Goal: Transaction & Acquisition: Purchase product/service

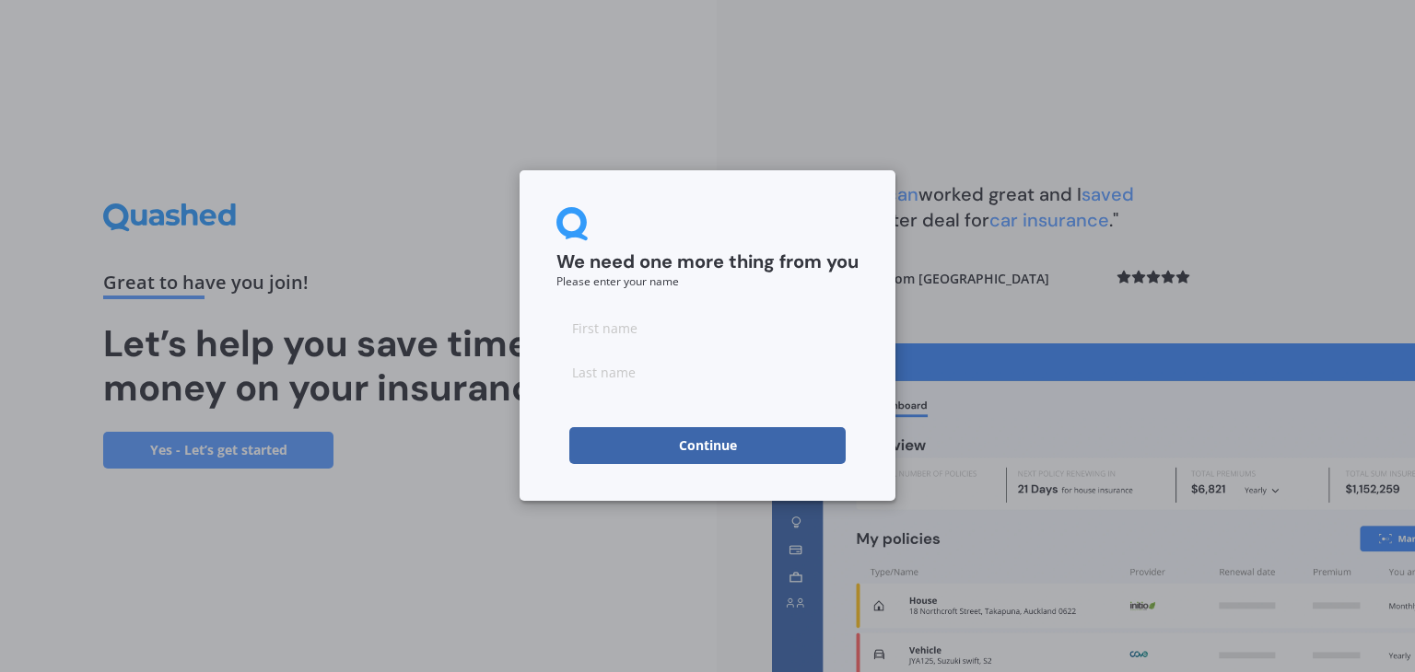
click at [614, 332] on input at bounding box center [707, 327] width 302 height 37
type input "[PERSON_NAME]"
type input "Durlet"
click button "Continue" at bounding box center [707, 445] width 276 height 37
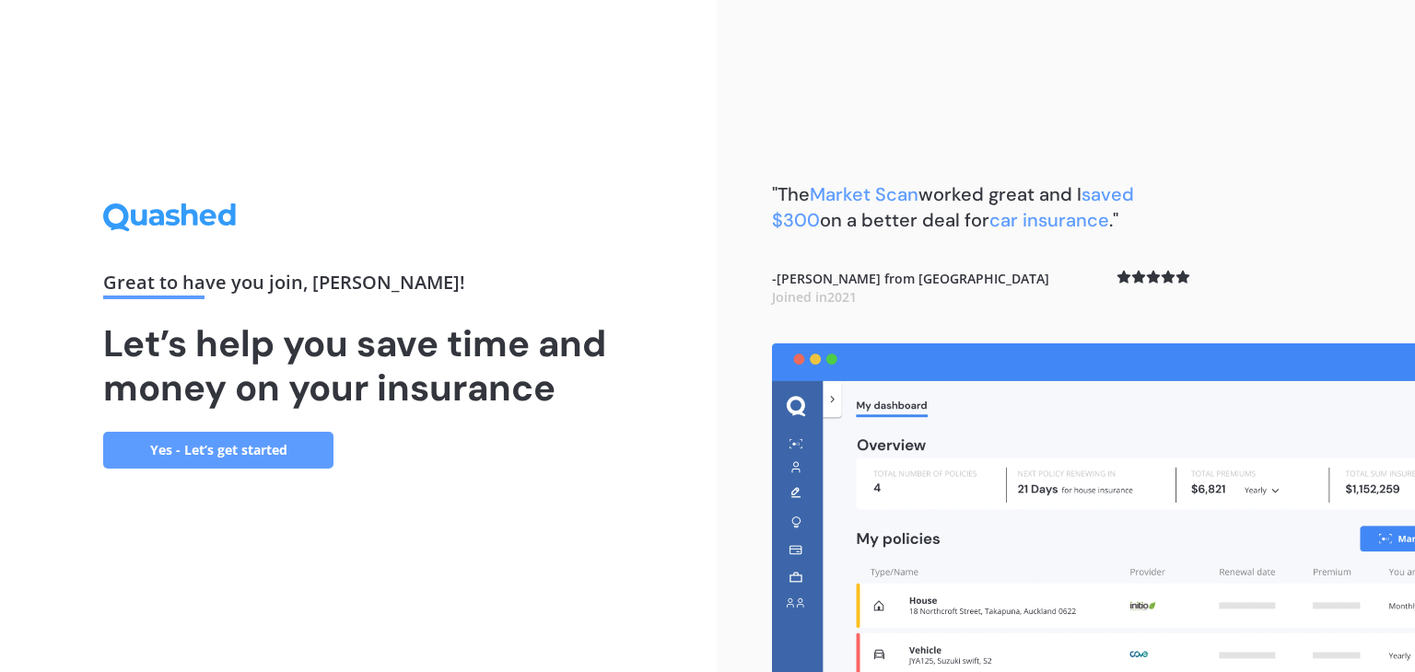
click at [263, 446] on link "Yes - Let’s get started" at bounding box center [218, 450] width 230 height 37
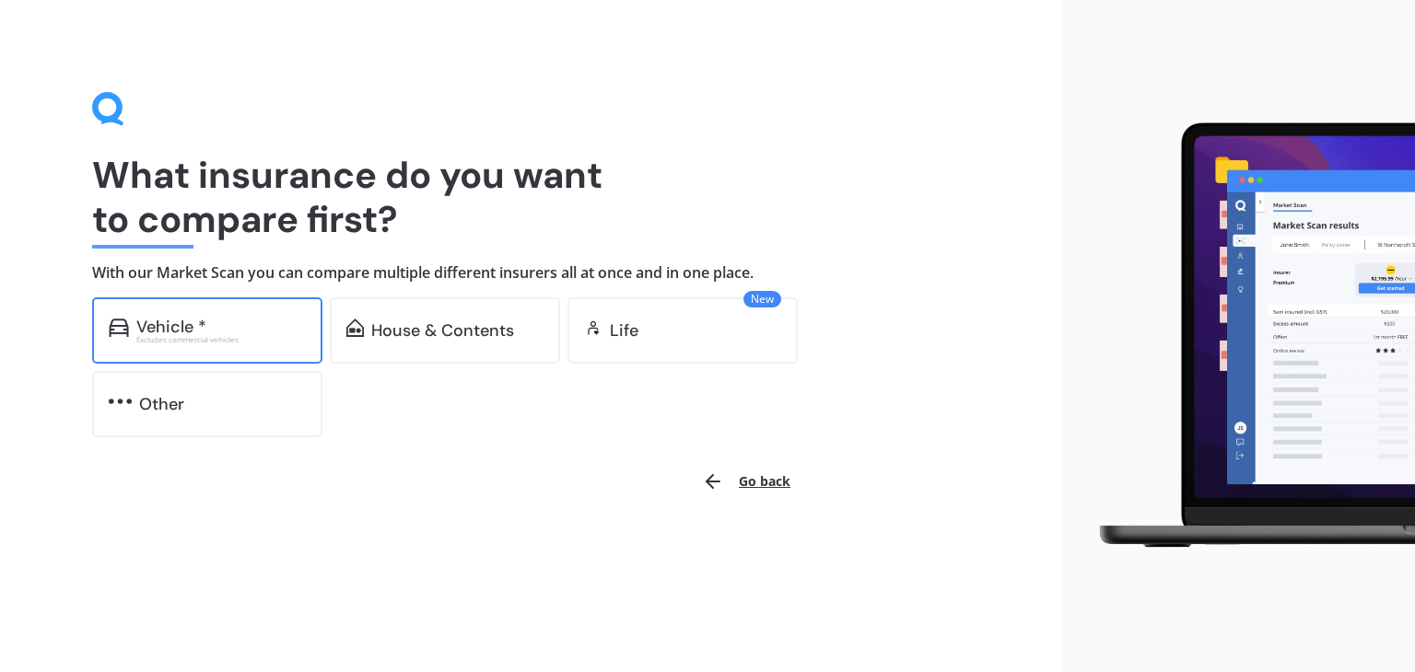
click at [264, 337] on div "Excludes commercial vehicles" at bounding box center [220, 339] width 169 height 7
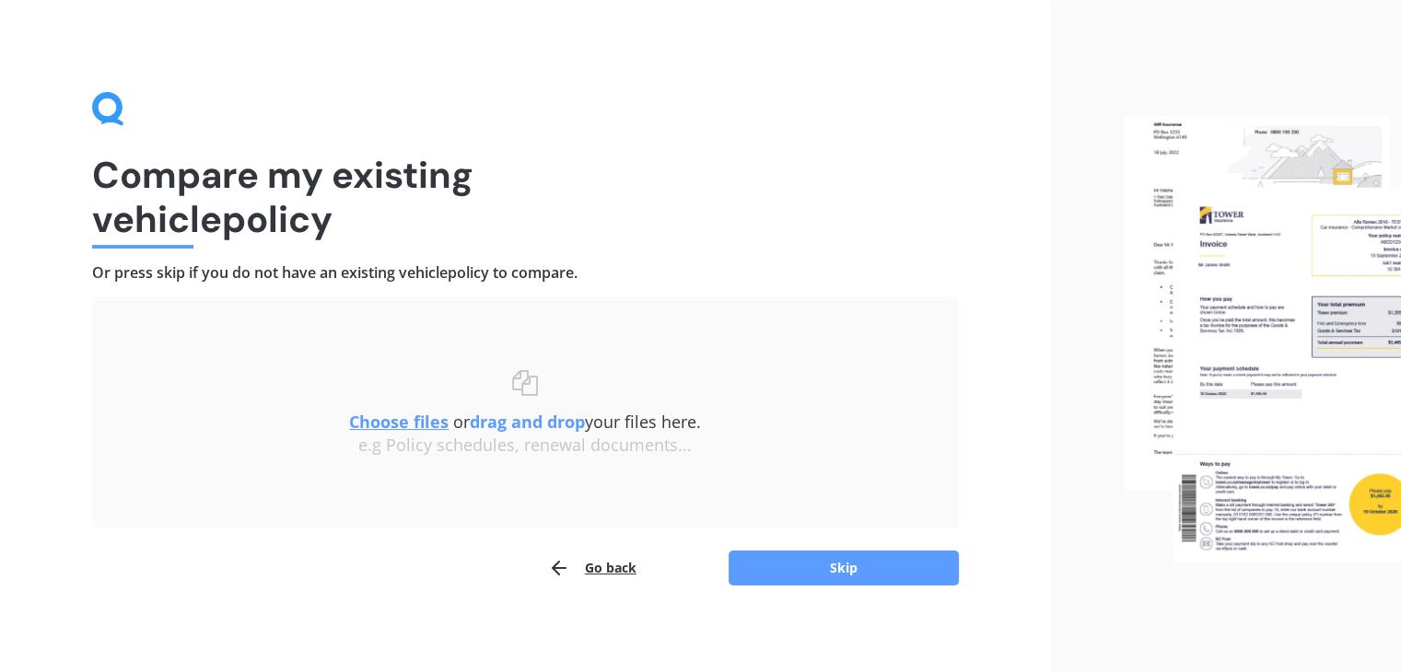
scroll to position [6, 0]
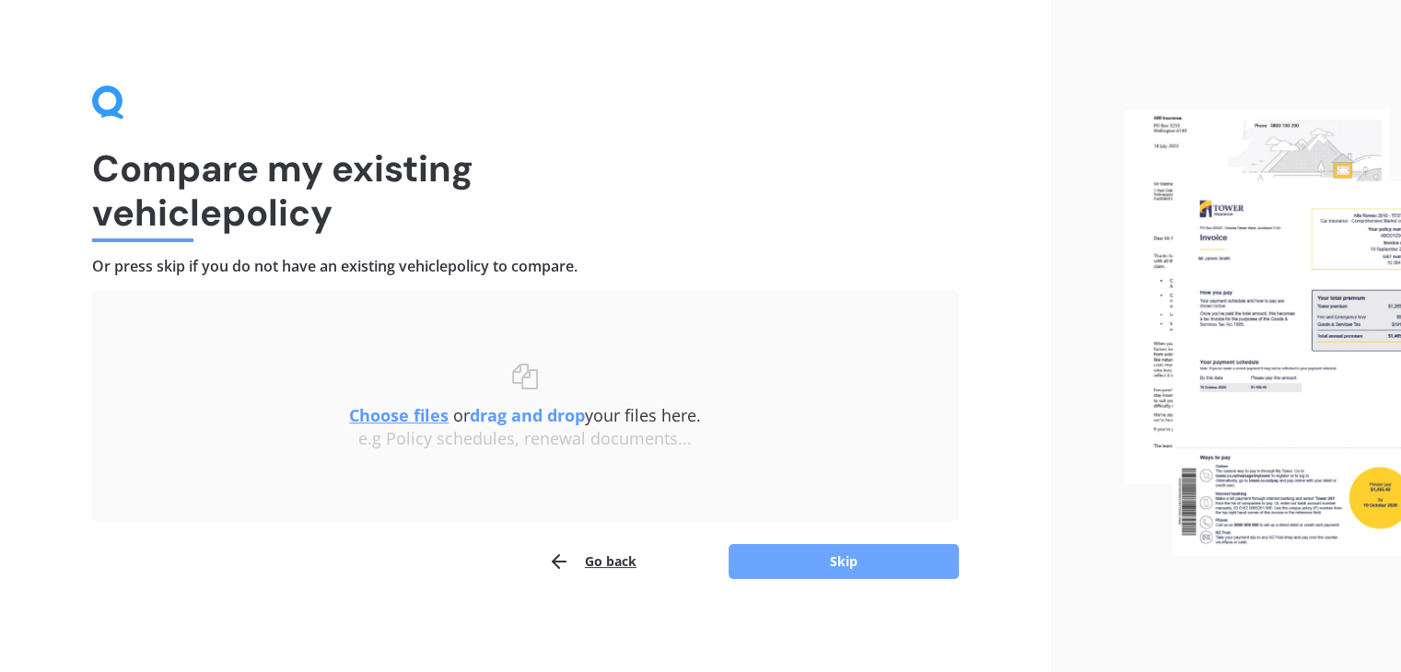
click at [809, 558] on button "Skip" at bounding box center [844, 561] width 230 height 35
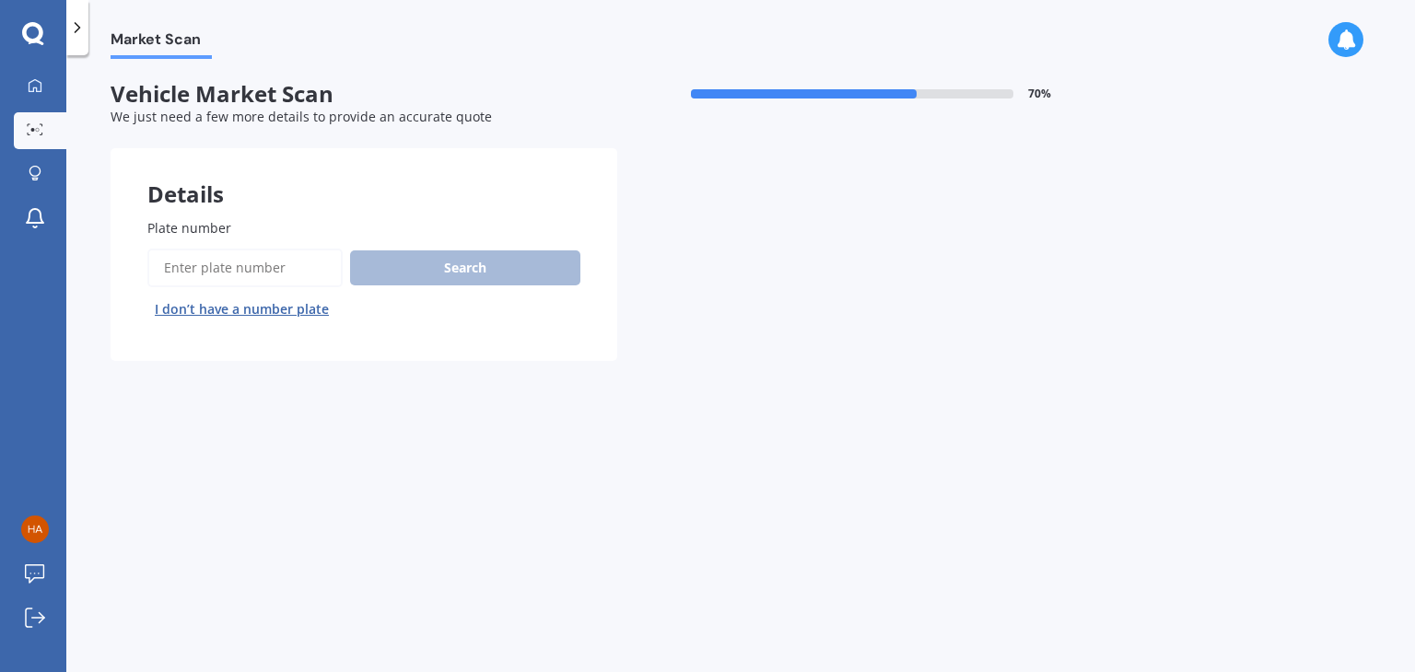
click at [251, 263] on input "Plate number" at bounding box center [244, 268] width 195 height 39
type input "LBD709"
click at [0, 0] on button "Next" at bounding box center [0, 0] width 0 height 0
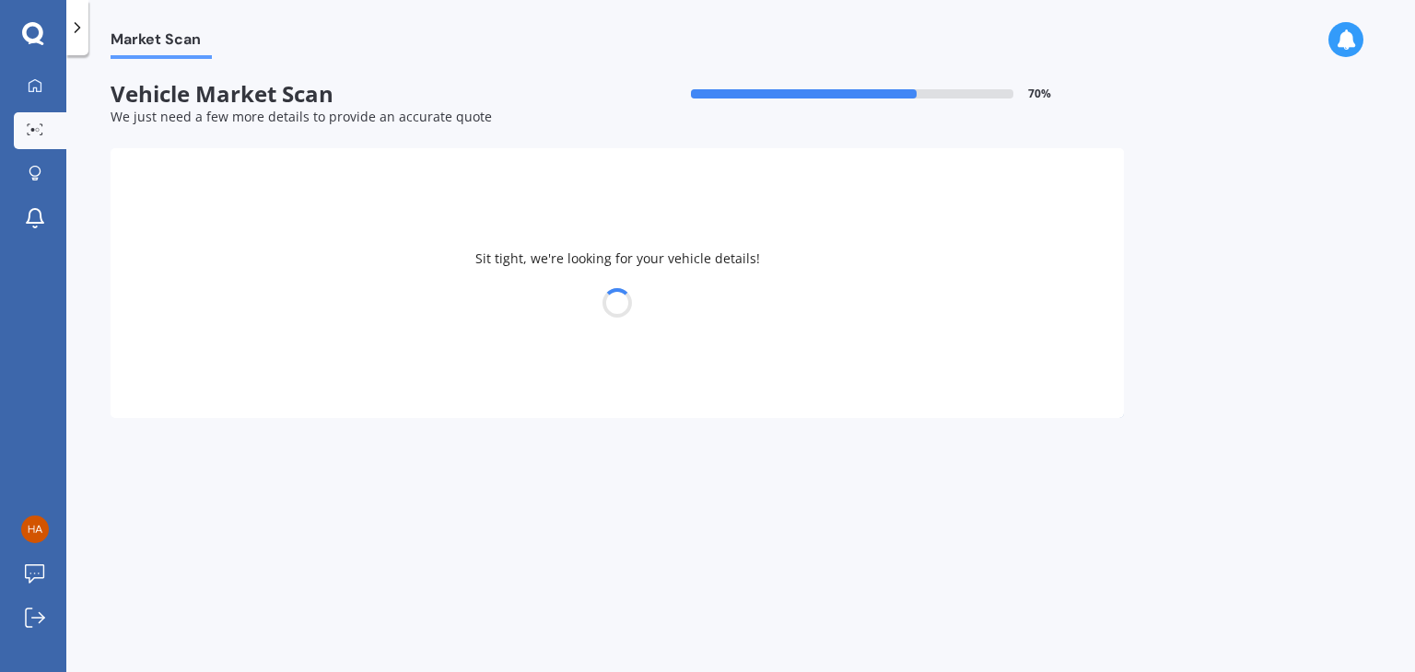
select select "TOYOTA"
select select "ALPHARD"
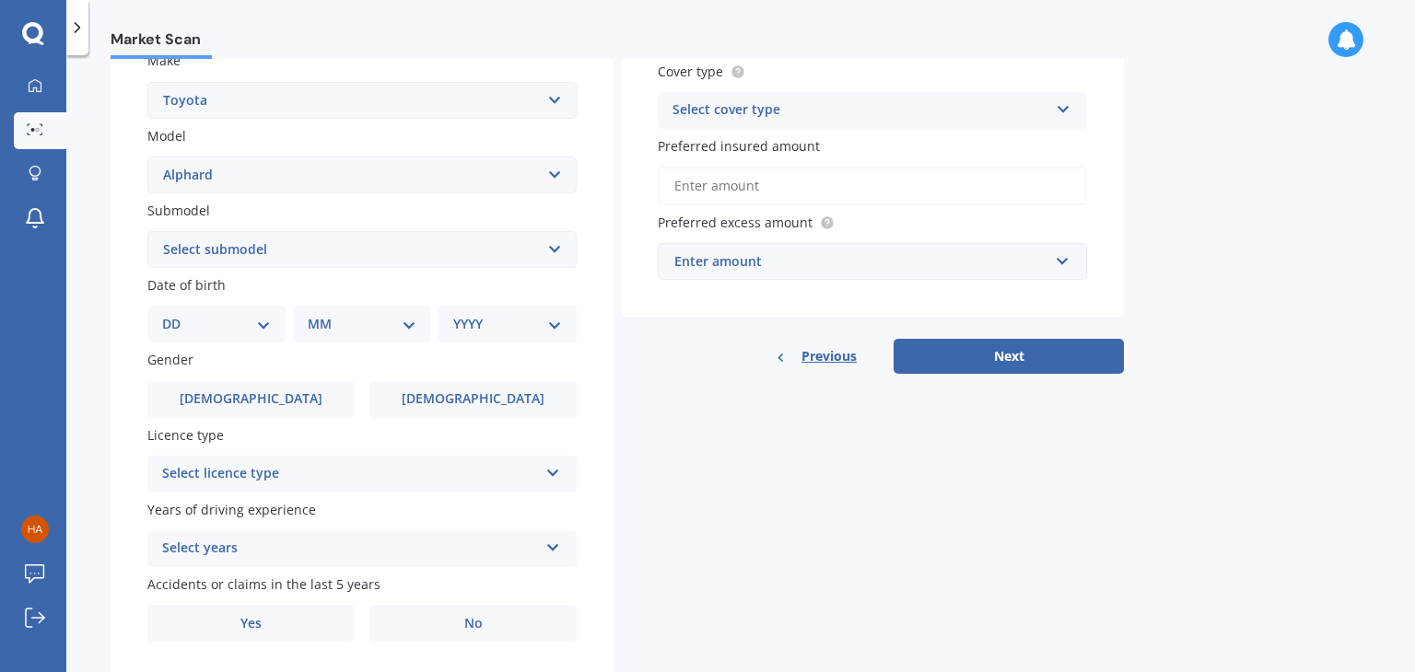
scroll to position [383, 0]
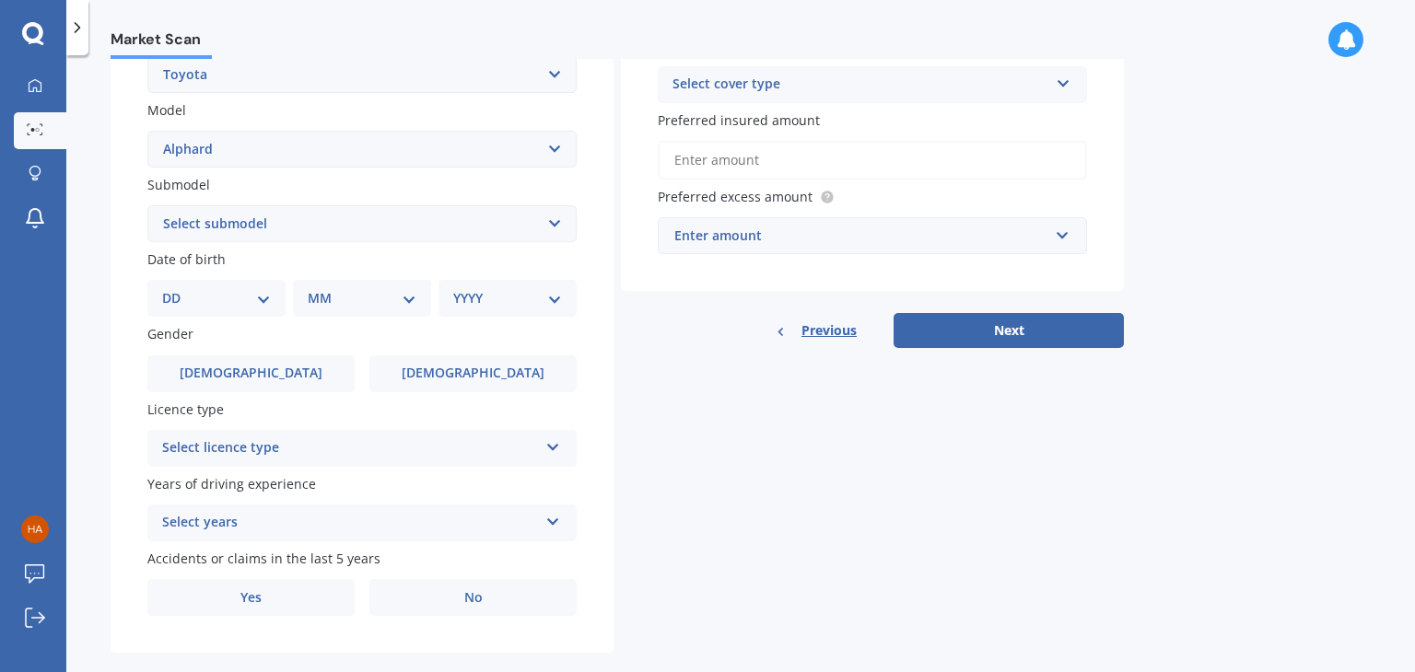
click at [500, 298] on select "YYYY 2025 2024 2023 2022 2021 2020 2019 2018 2017 2016 2015 2014 2013 2012 2011…" at bounding box center [507, 298] width 109 height 20
select select "1996"
click at [453, 288] on select "YYYY 2025 2024 2023 2022 2021 2020 2019 2018 2017 2016 2015 2014 2013 2012 2011…" at bounding box center [507, 298] width 109 height 20
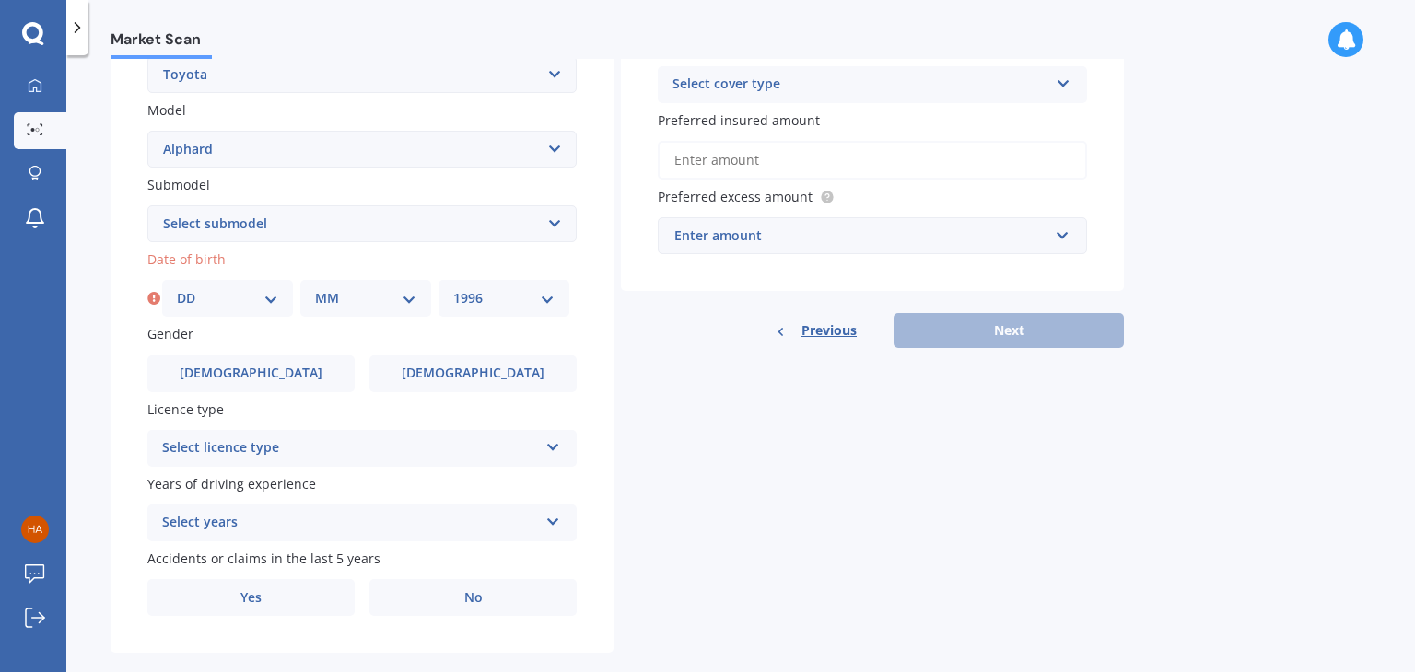
click at [333, 293] on select "MM 01 02 03 04 05 06 07 08 09 10 11 12" at bounding box center [365, 298] width 101 height 20
select select "11"
click at [315, 288] on select "MM 01 02 03 04 05 06 07 08 09 10 11 12" at bounding box center [365, 298] width 101 height 20
click at [232, 297] on select "DD 01 02 03 04 05 06 07 08 09 10 11 12 13 14 15 16 17 18 19 20 21 22 23 24 25 2…" at bounding box center [227, 298] width 101 height 20
select select "27"
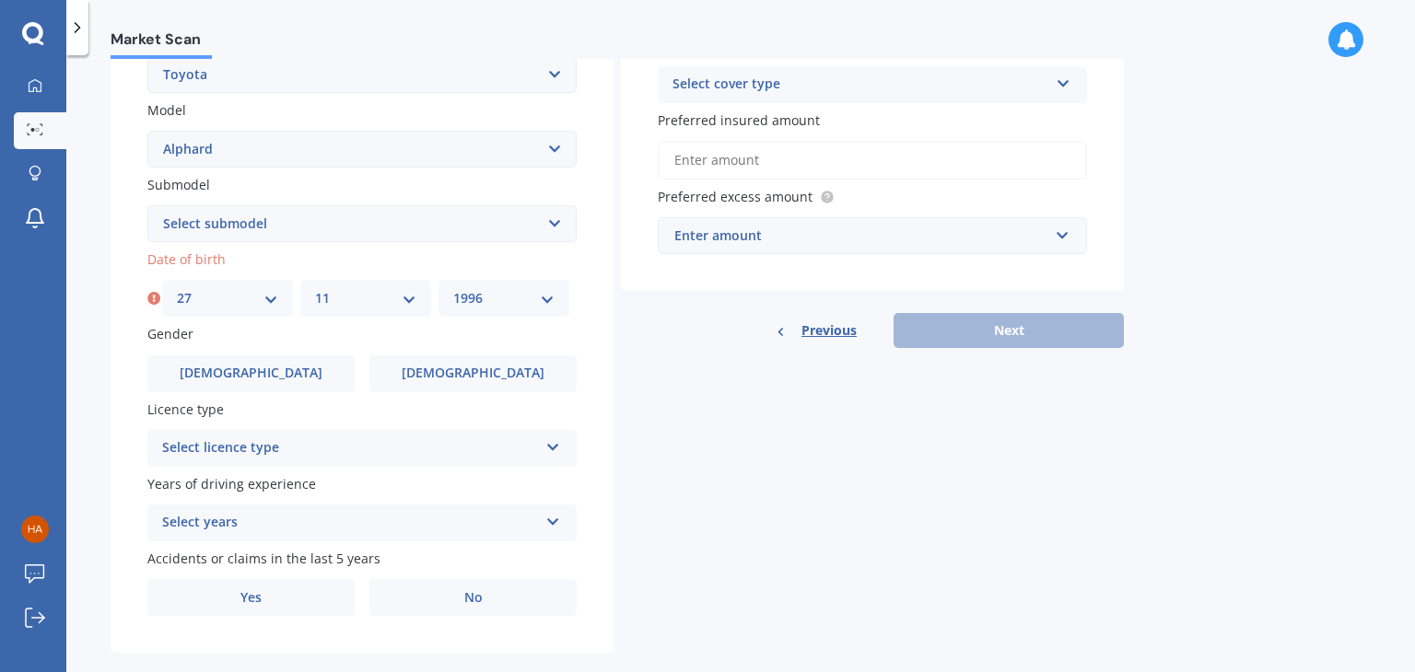
click at [177, 288] on select "DD 01 02 03 04 05 06 07 08 09 10 11 12 13 14 15 16 17 18 19 20 21 22 23 24 25 2…" at bounding box center [227, 298] width 101 height 20
click at [281, 449] on div "Select licence type" at bounding box center [350, 448] width 376 height 22
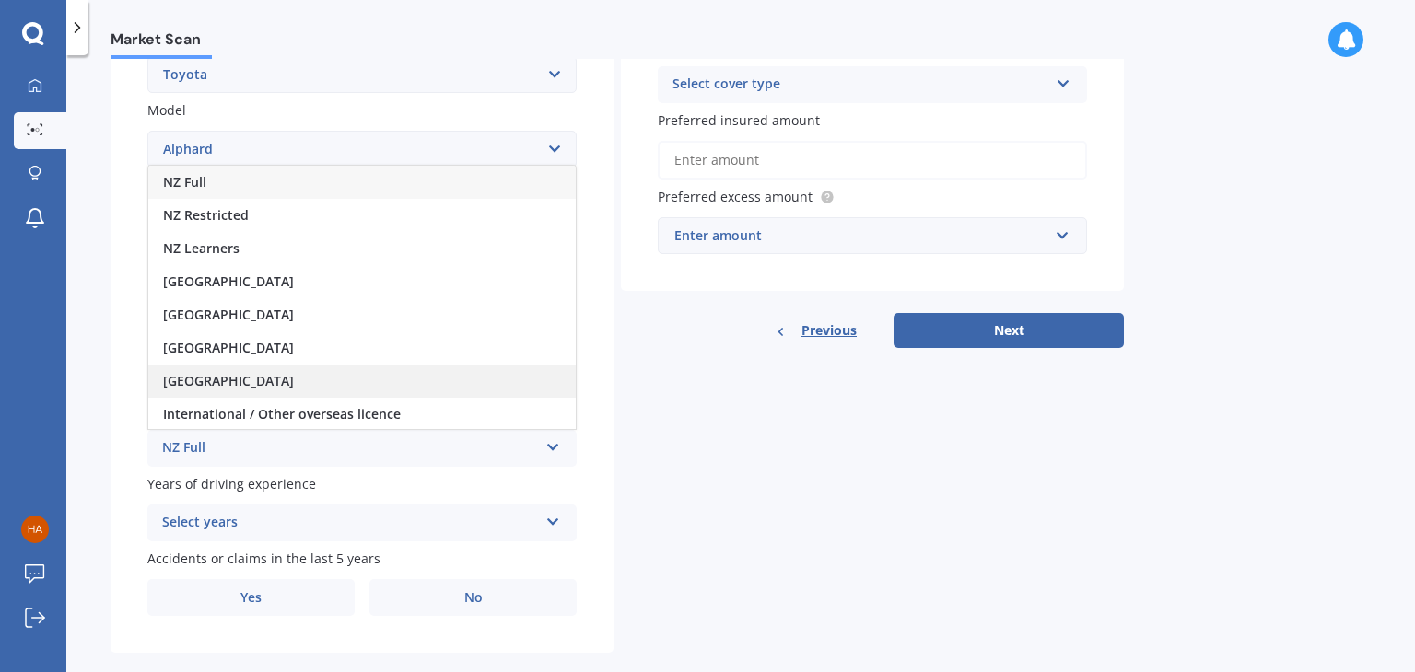
scroll to position [1, 0]
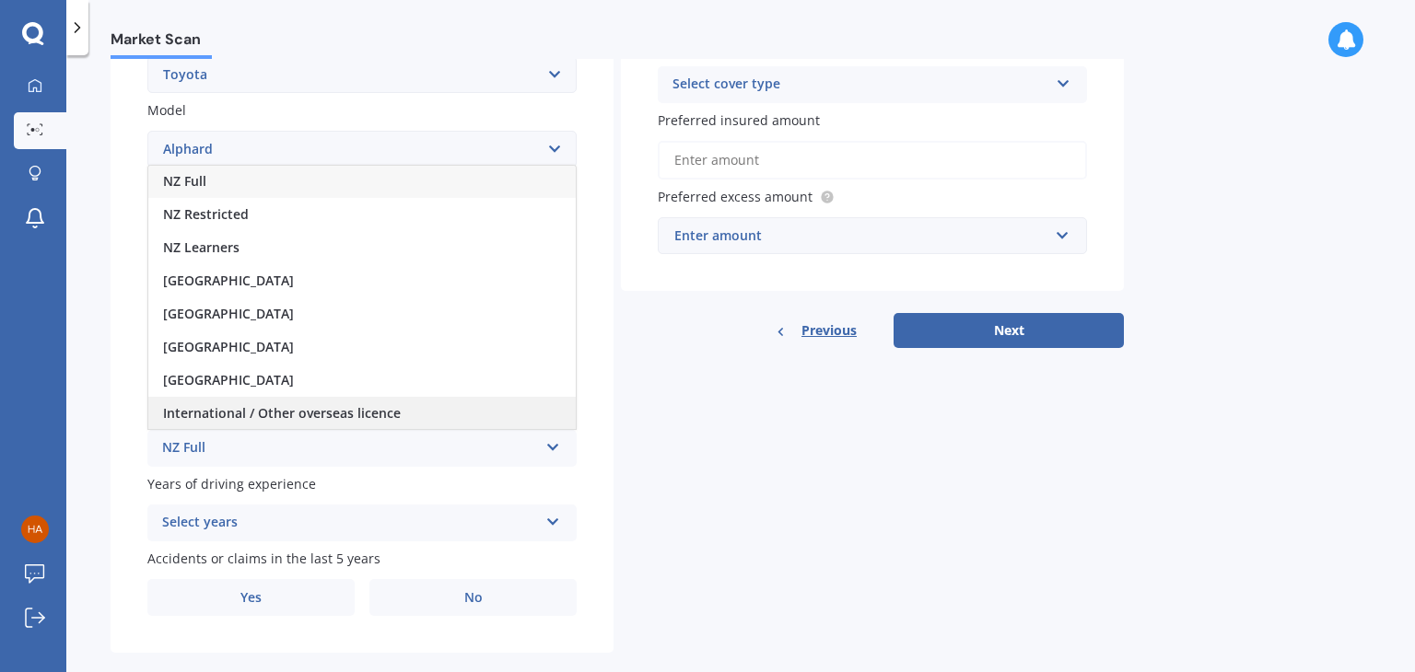
click at [287, 409] on span "International / Other overseas licence" at bounding box center [282, 412] width 238 height 17
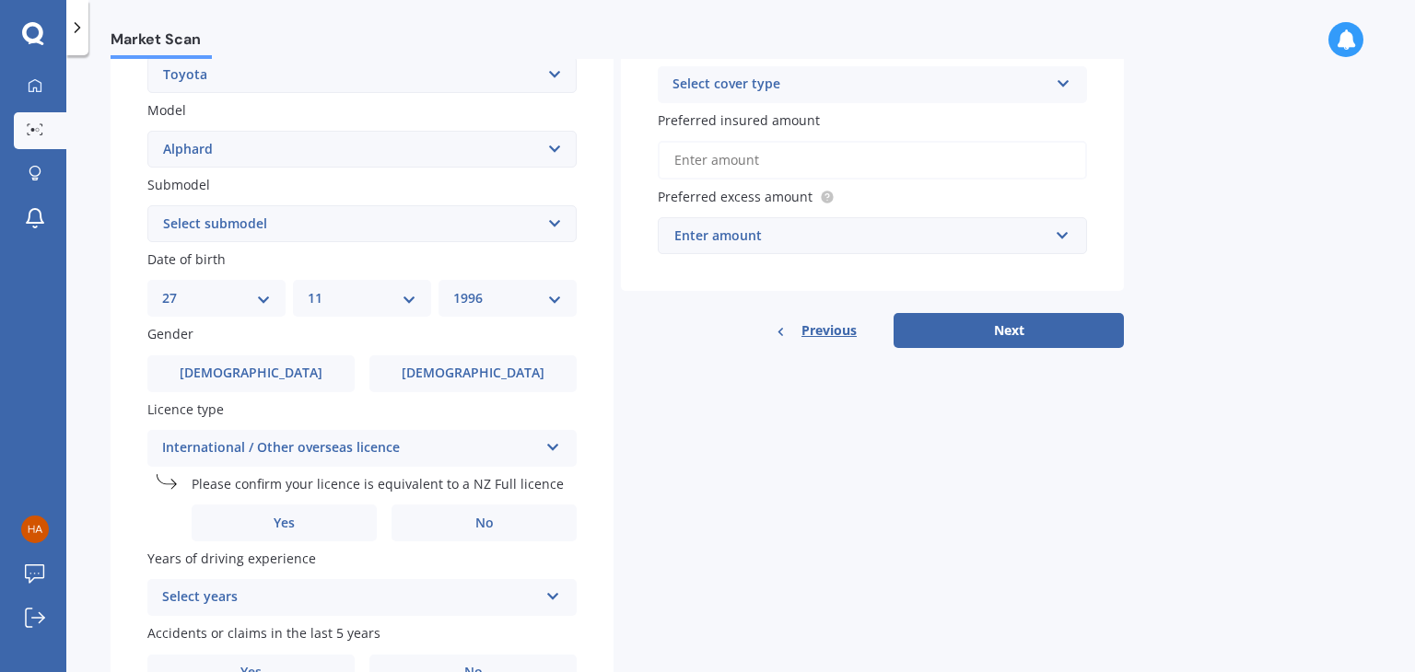
scroll to position [487, 0]
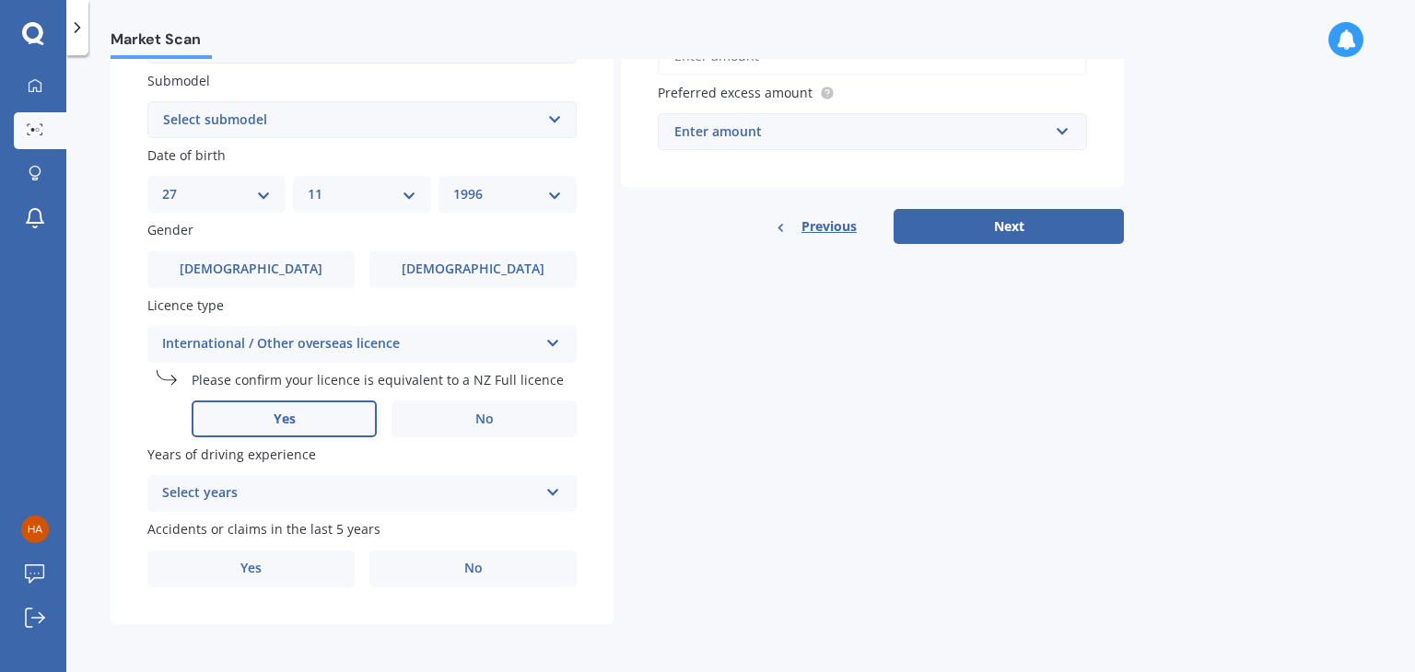
click at [319, 420] on label "Yes" at bounding box center [284, 419] width 185 height 37
click at [0, 0] on input "Yes" at bounding box center [0, 0] width 0 height 0
click at [442, 501] on div "Select years" at bounding box center [350, 494] width 376 height 22
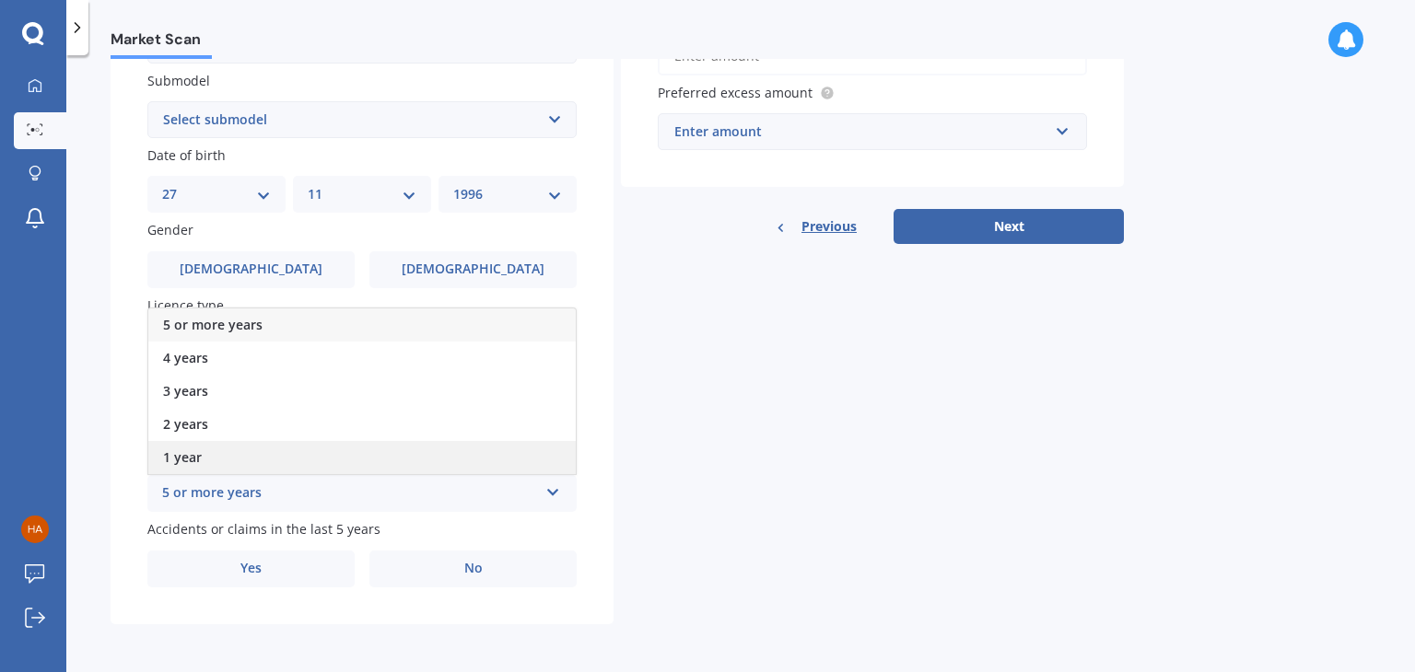
click at [372, 455] on div "1 year" at bounding box center [361, 457] width 427 height 33
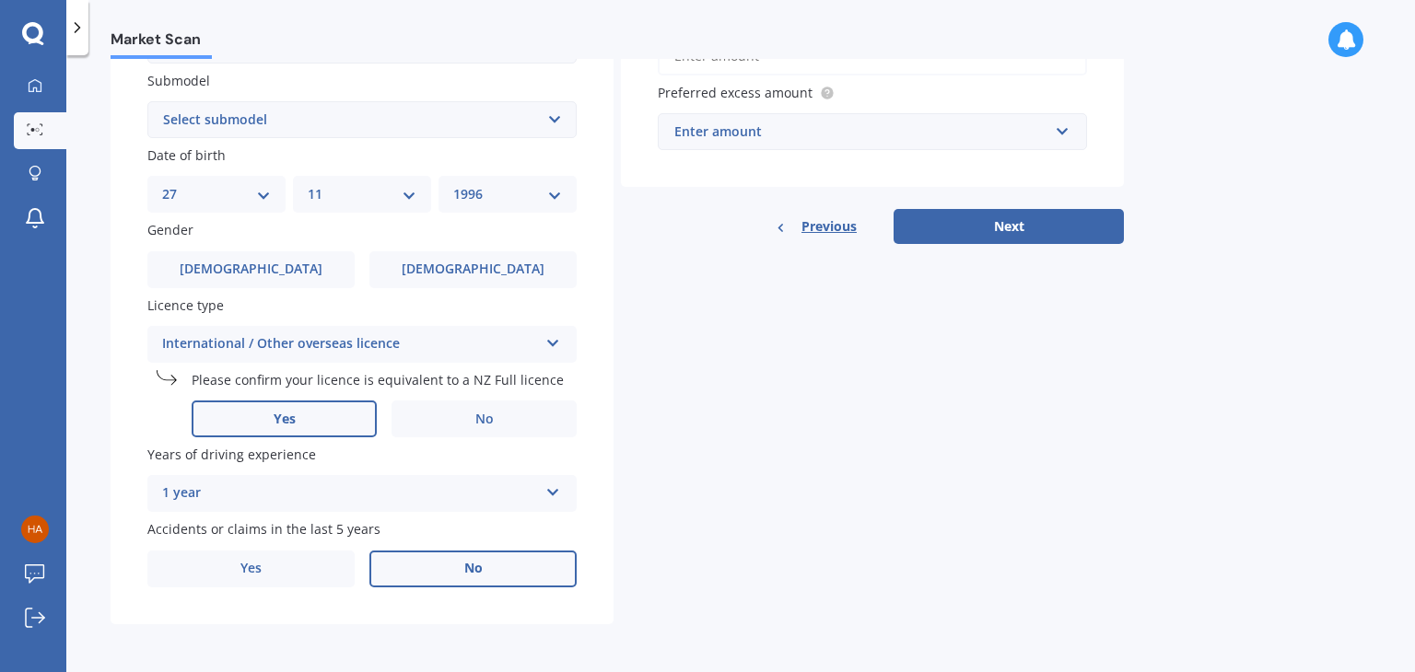
click at [463, 577] on label "No" at bounding box center [472, 569] width 207 height 37
click at [0, 0] on input "No" at bounding box center [0, 0] width 0 height 0
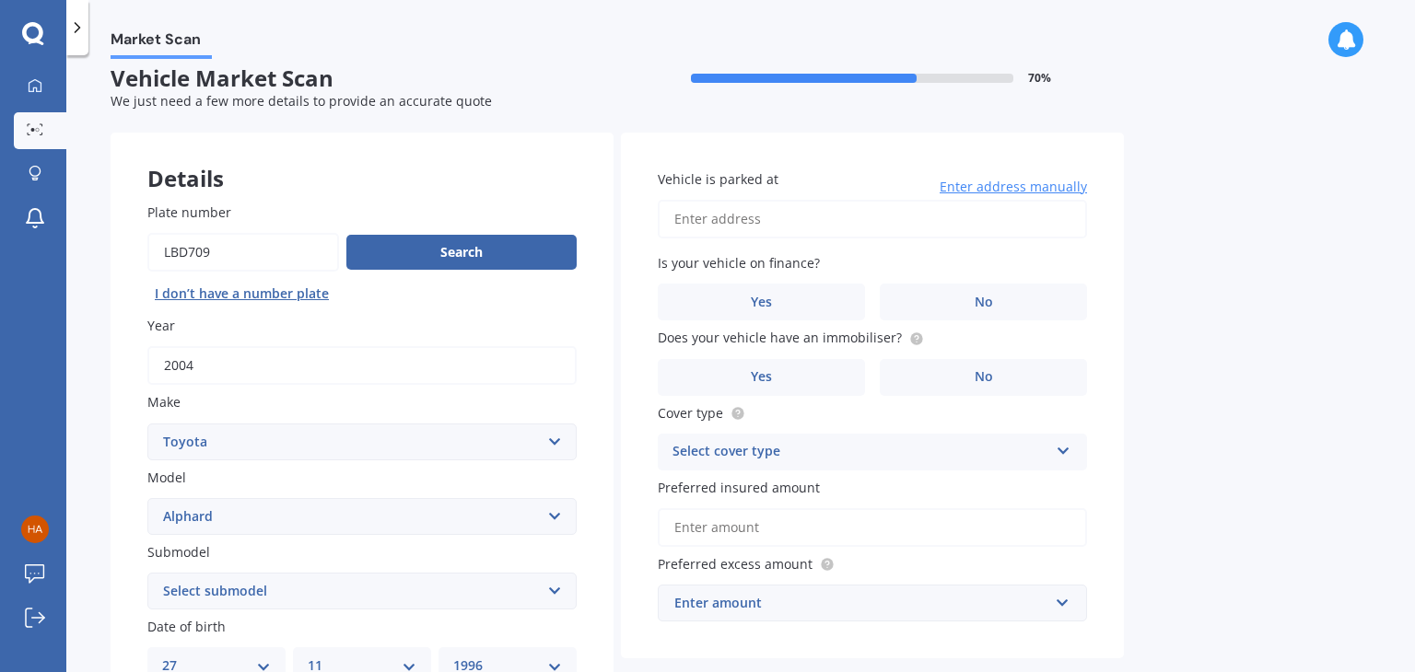
scroll to position [15, 0]
click at [805, 228] on input "Vehicle is parked at" at bounding box center [872, 220] width 429 height 39
click at [1220, 286] on div "Market Scan Vehicle Market Scan 70 % We just need a few more details to provide…" at bounding box center [740, 367] width 1348 height 617
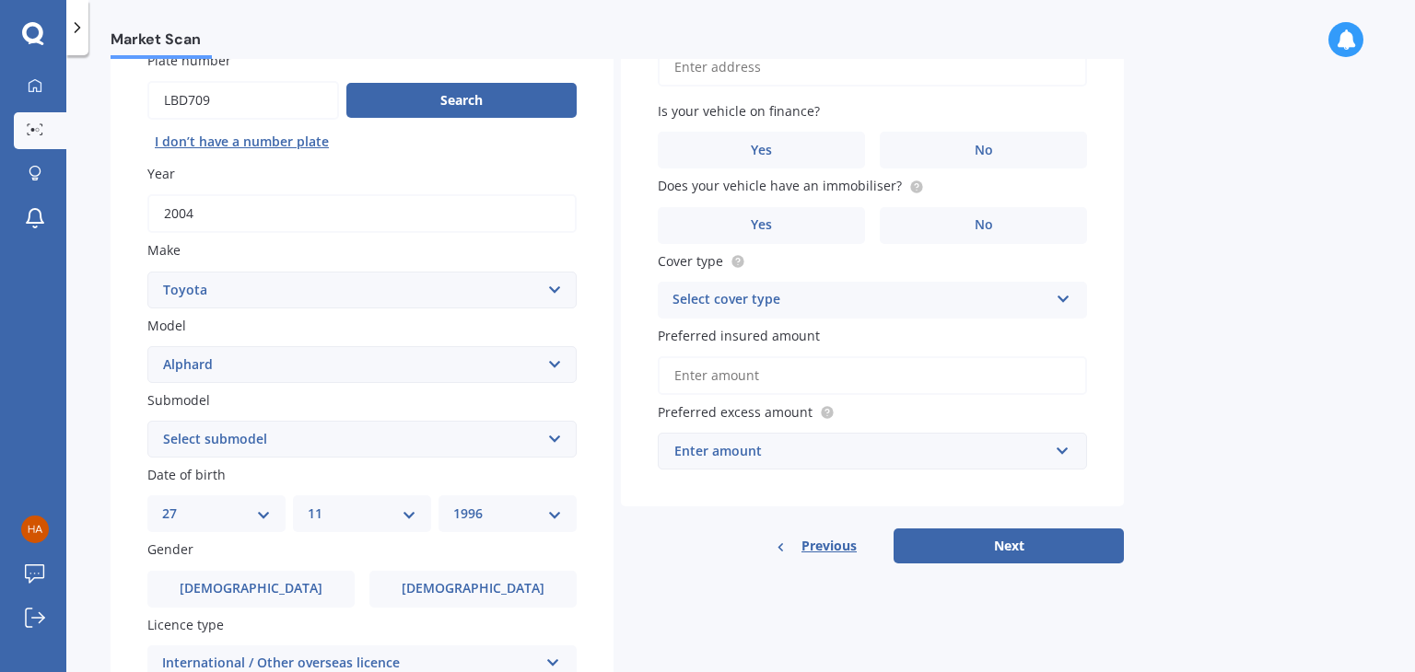
scroll to position [167, 0]
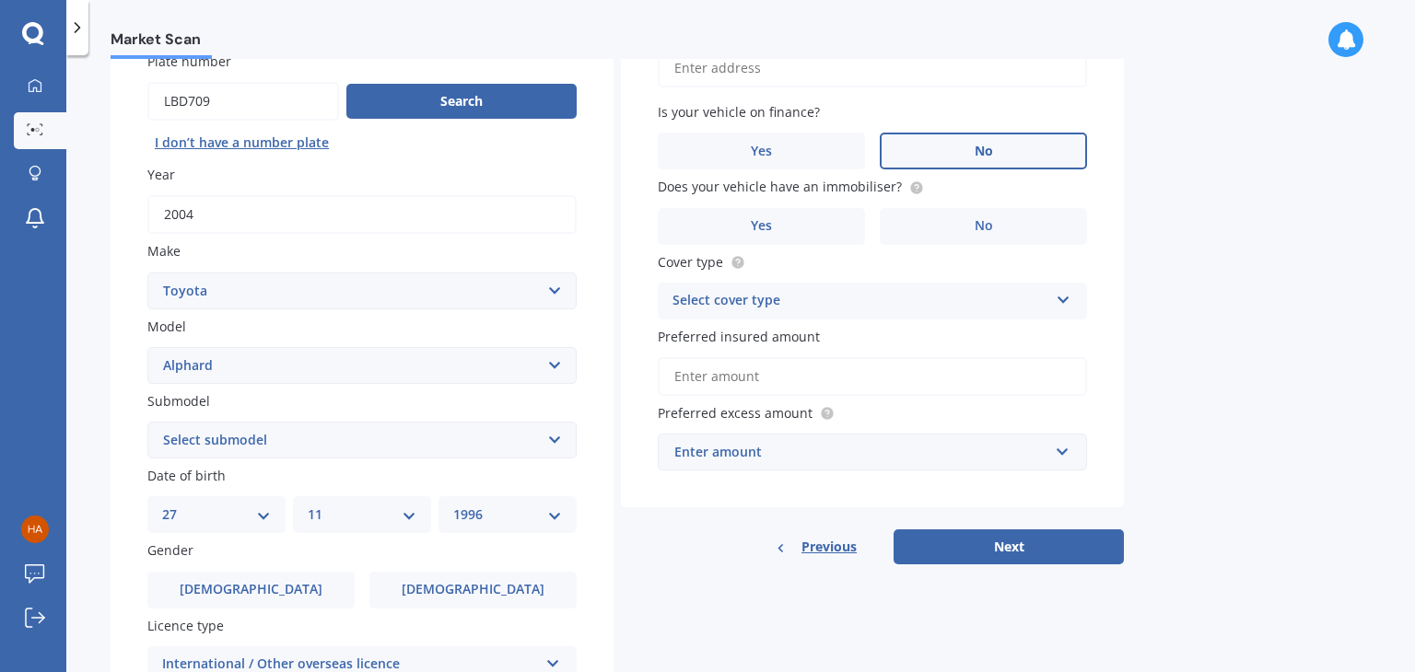
click at [953, 159] on label "No" at bounding box center [983, 151] width 207 height 37
click at [0, 0] on input "No" at bounding box center [0, 0] width 0 height 0
click at [909, 181] on icon at bounding box center [916, 188] width 15 height 15
click at [829, 221] on label "Yes" at bounding box center [761, 226] width 207 height 37
click at [0, 0] on input "Yes" at bounding box center [0, 0] width 0 height 0
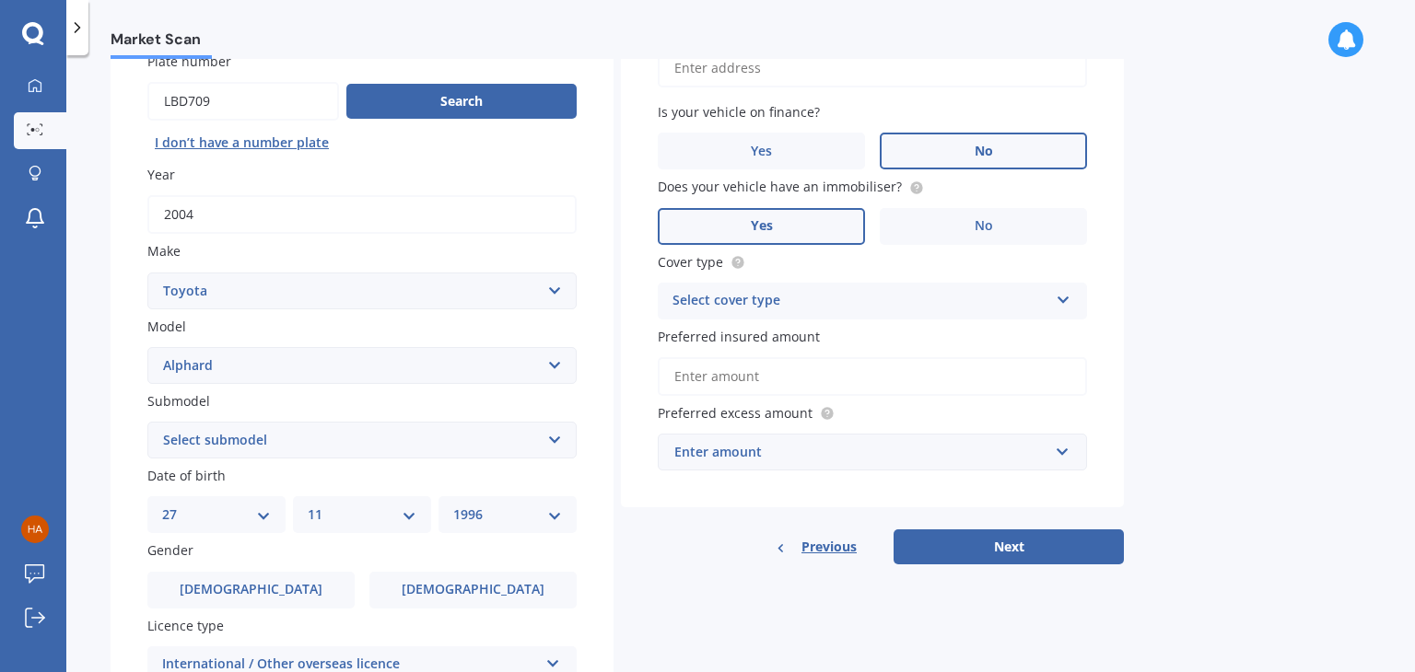
click at [822, 295] on div "Select cover type" at bounding box center [860, 301] width 376 height 22
click at [759, 339] on span "Comprehensive" at bounding box center [722, 336] width 98 height 17
click at [759, 300] on div "Comprehensive" at bounding box center [860, 301] width 376 height 22
click at [799, 454] on div "Enter amount" at bounding box center [861, 452] width 374 height 20
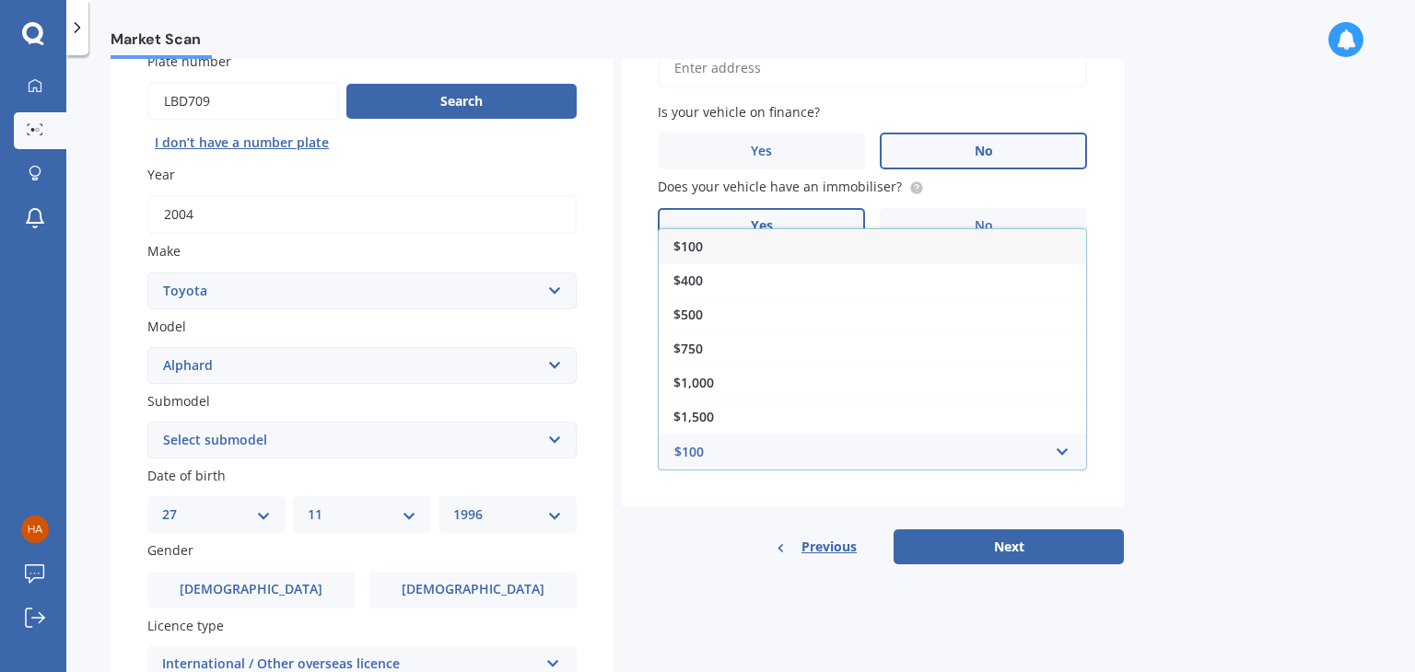
click at [774, 530] on div "Previous Next" at bounding box center [872, 547] width 503 height 35
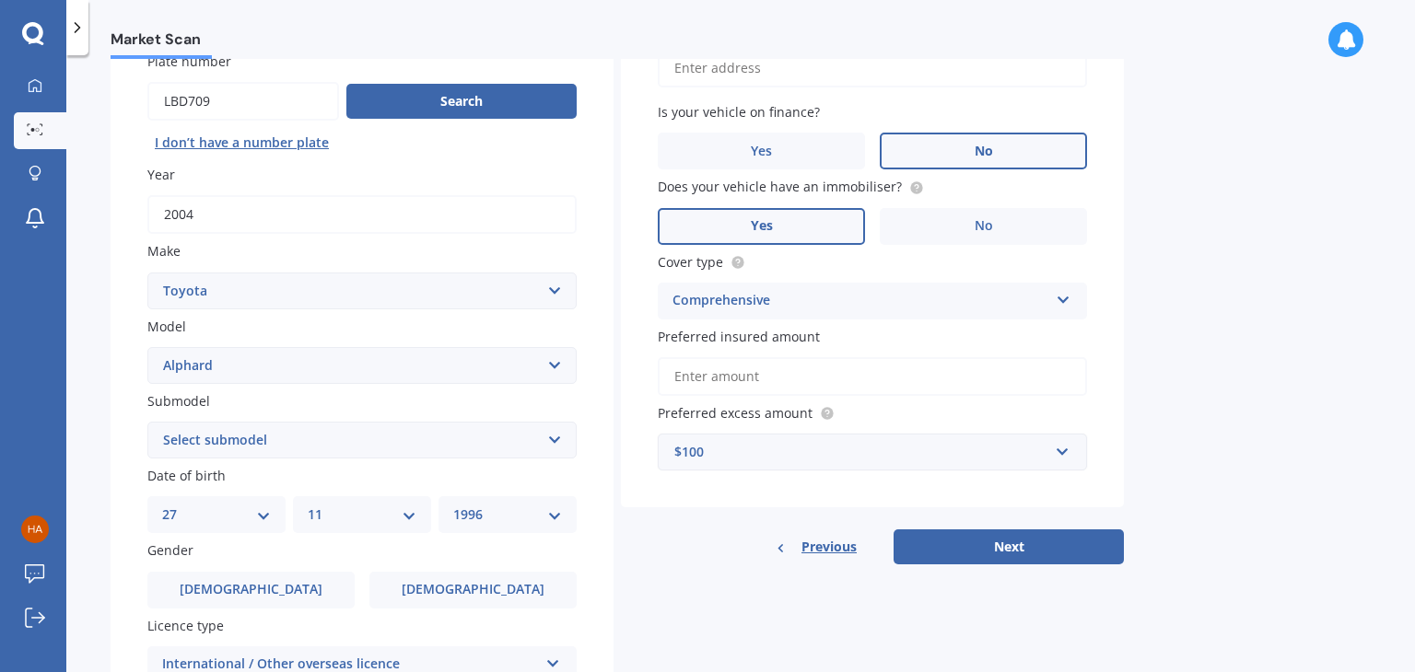
click at [799, 443] on div "$100" at bounding box center [861, 452] width 374 height 20
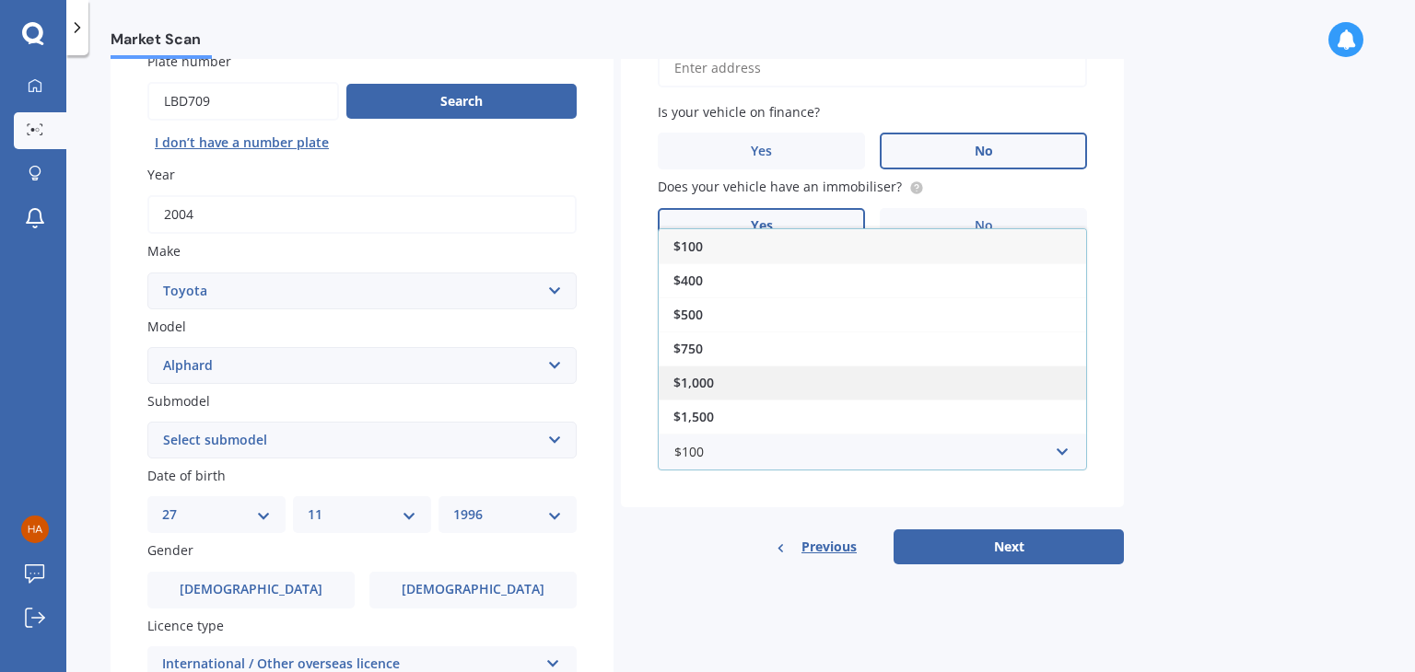
click at [781, 385] on div "$1,000" at bounding box center [872, 383] width 427 height 34
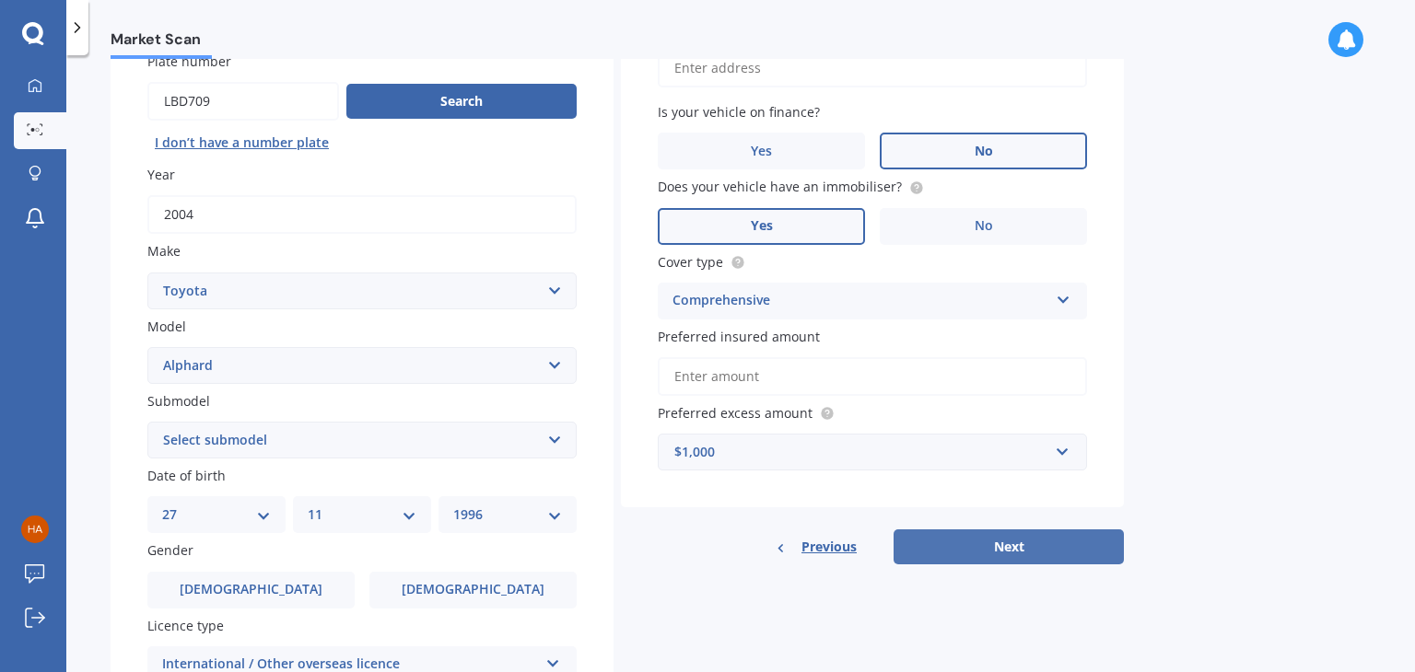
click at [969, 546] on button "Next" at bounding box center [1008, 547] width 230 height 35
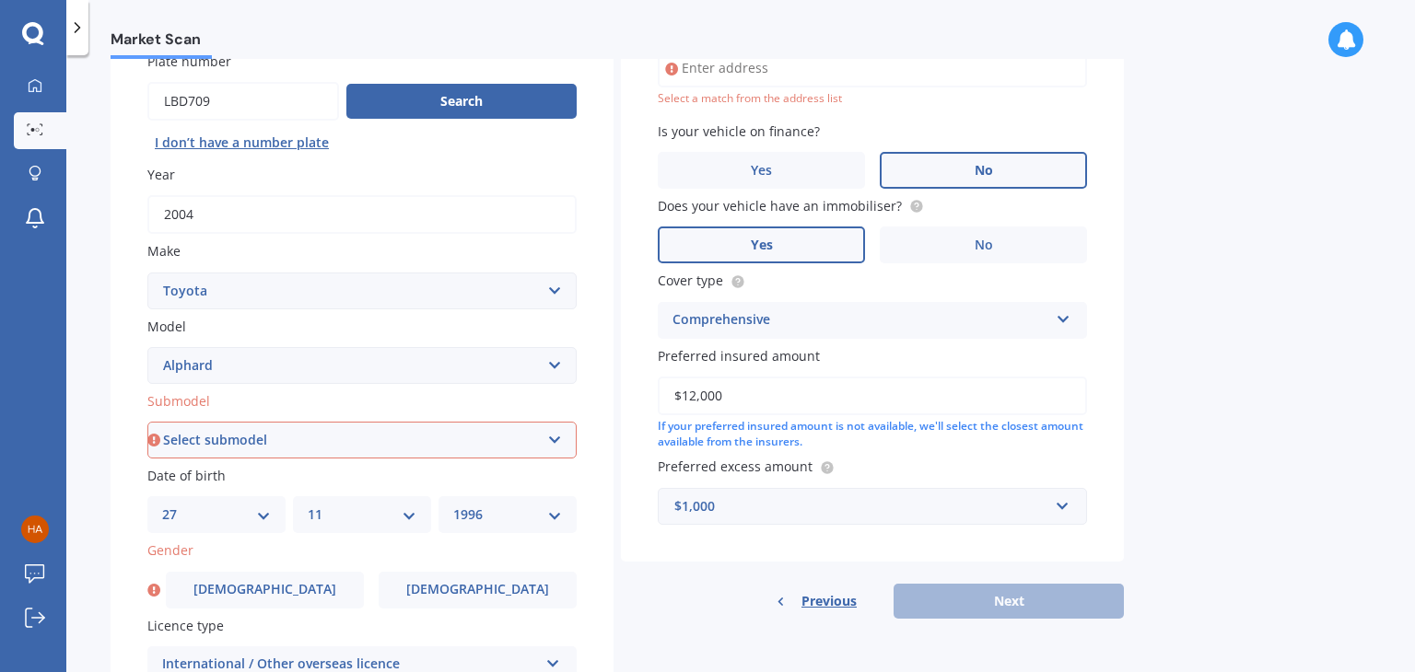
type input "$12,000"
click at [448, 428] on select "Select submodel (All other) 2.4 Petrol 3.0 Petrol Hybrid" at bounding box center [361, 440] width 429 height 37
select select "2.4 PETROL"
click at [147, 422] on select "Select submodel (All other) 2.4 Petrol 3.0 Petrol Hybrid" at bounding box center [361, 440] width 429 height 37
click at [284, 433] on select "Select submodel (All other) 2.4 Petrol 3.0 Petrol Hybrid" at bounding box center [361, 440] width 429 height 37
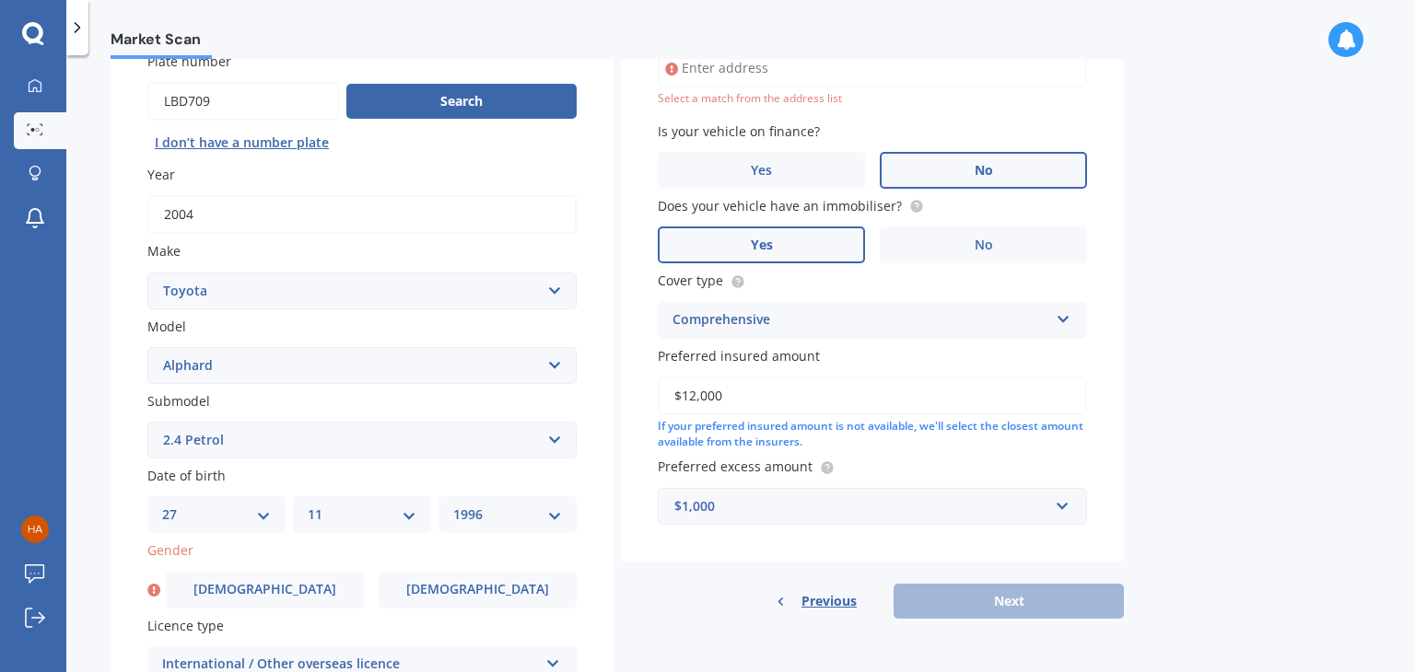
click at [284, 433] on select "Select submodel (All other) 2.4 Petrol 3.0 Petrol Hybrid" at bounding box center [361, 440] width 429 height 37
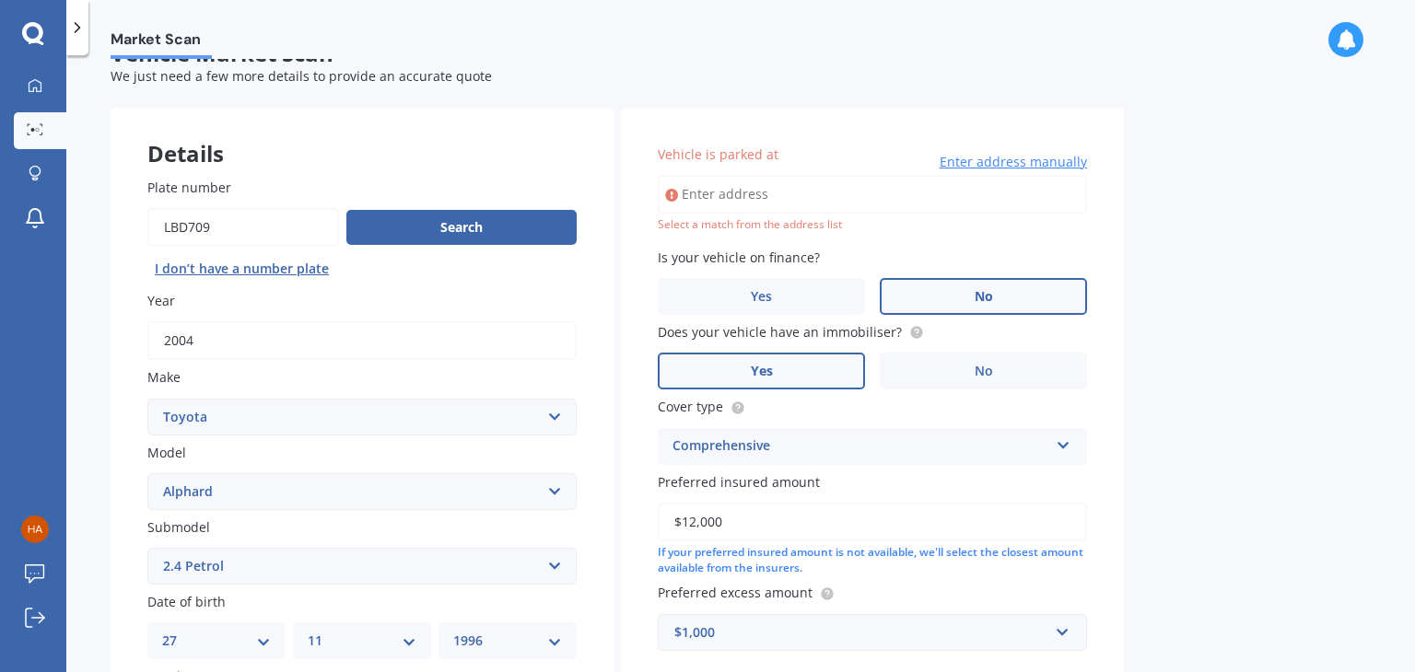
scroll to position [29, 0]
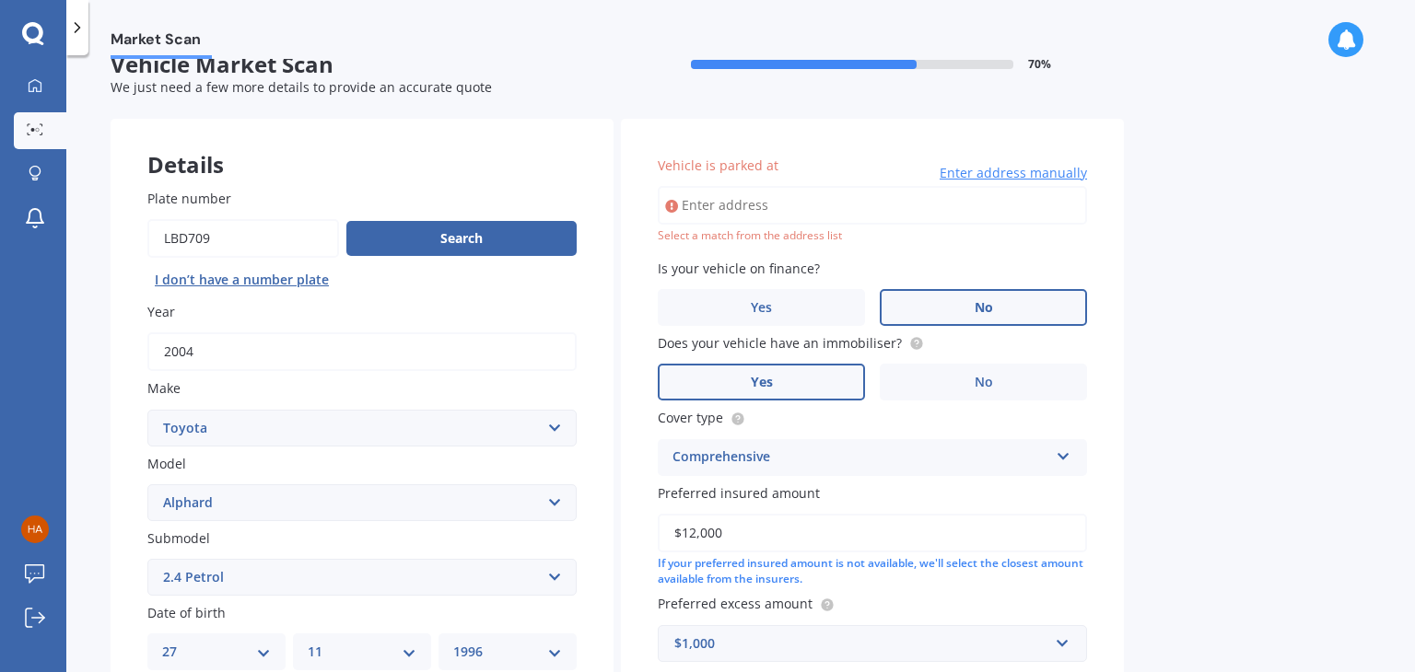
click at [734, 192] on input "Vehicle is parked at" at bounding box center [872, 205] width 429 height 39
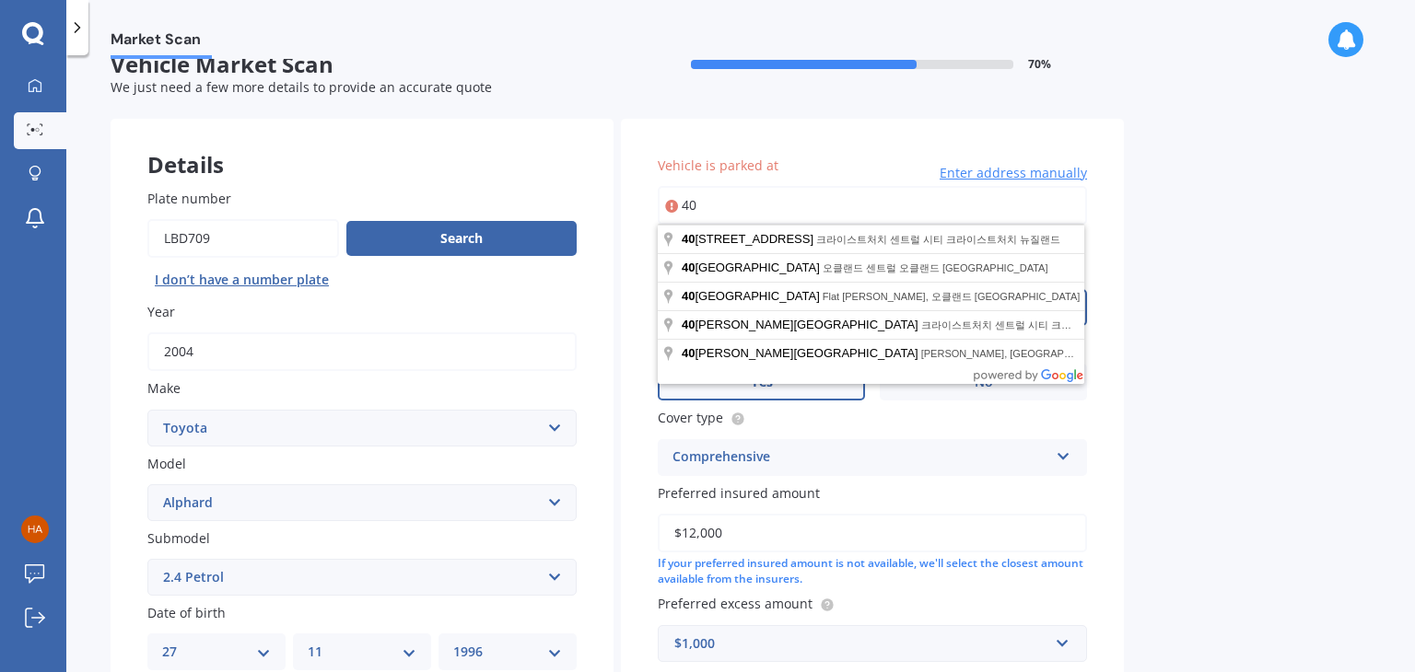
type input "4"
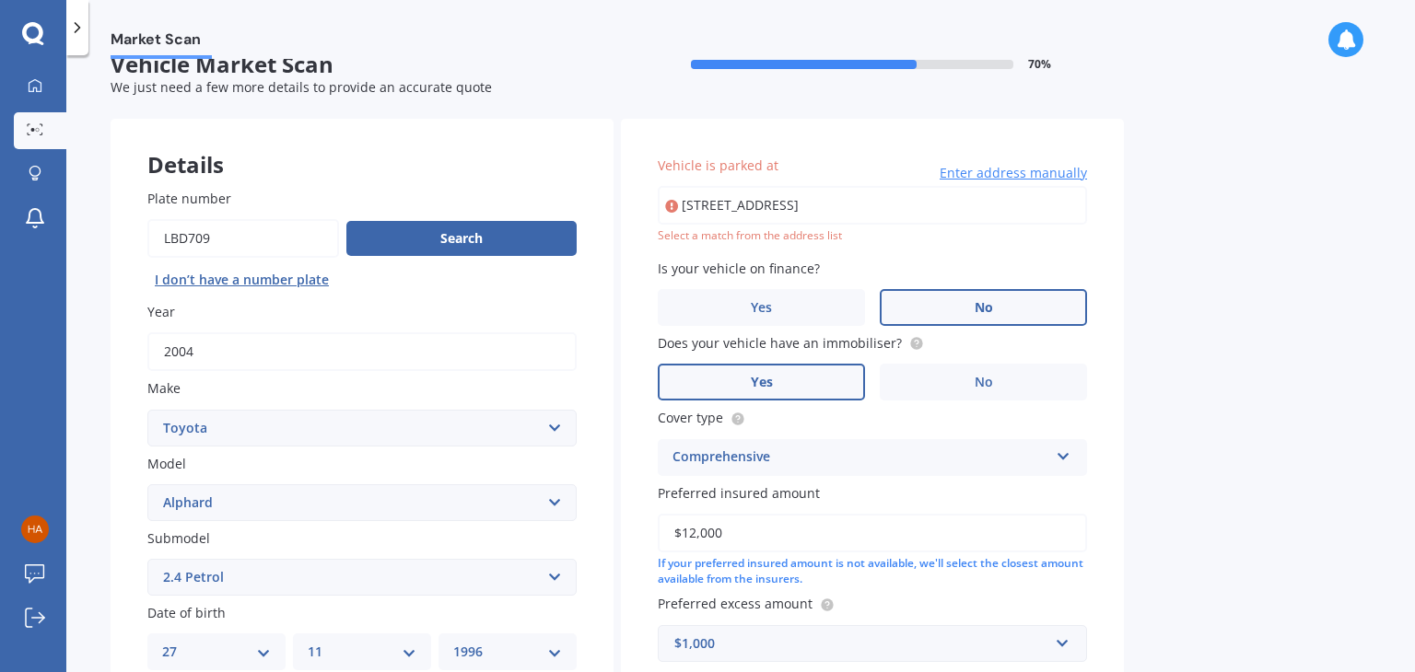
type input "[STREET_ADDRESS][PERSON_NAME] [GEOGRAPHIC_DATA]"
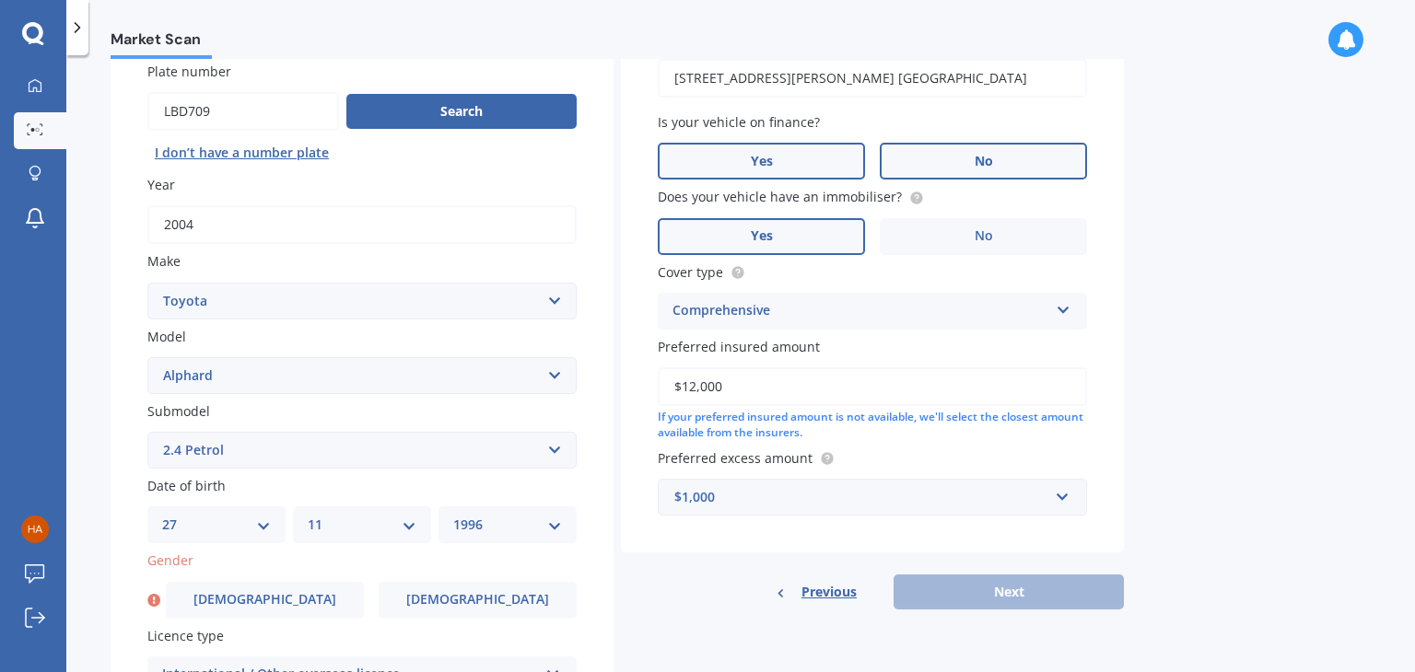
scroll to position [162, 0]
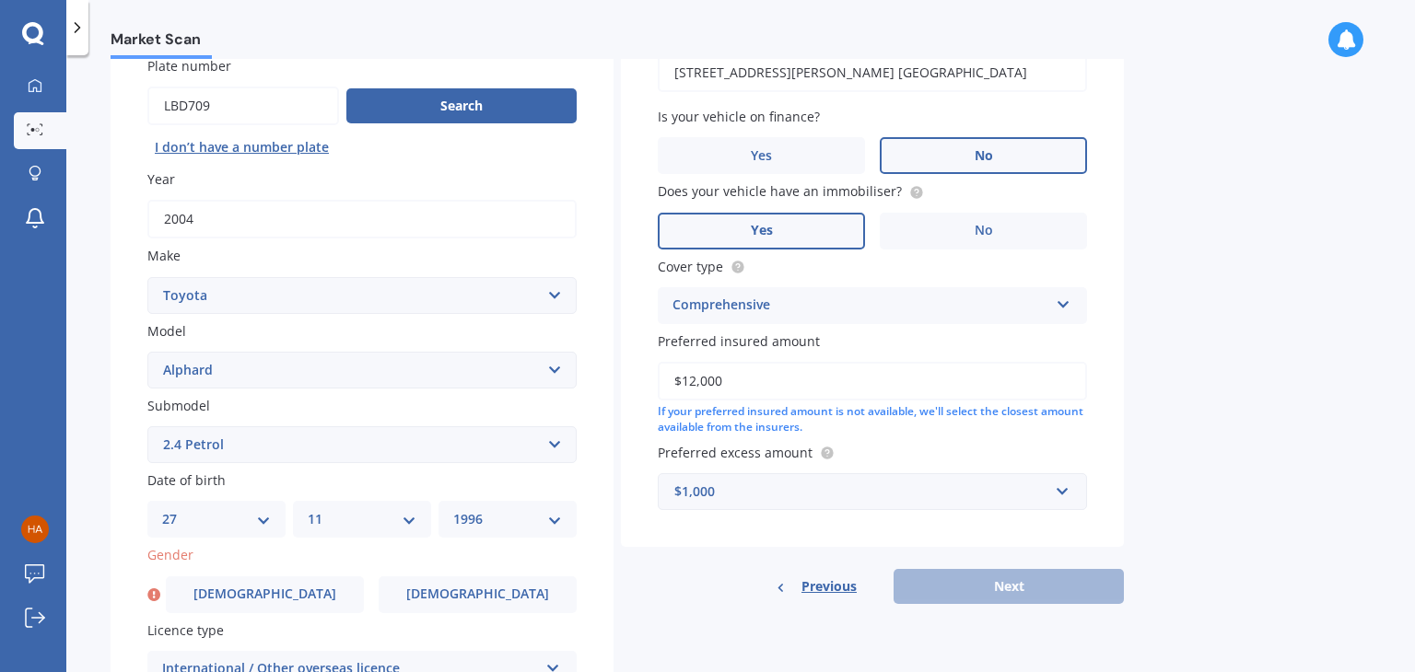
click at [962, 583] on div "Previous Next" at bounding box center [872, 586] width 503 height 35
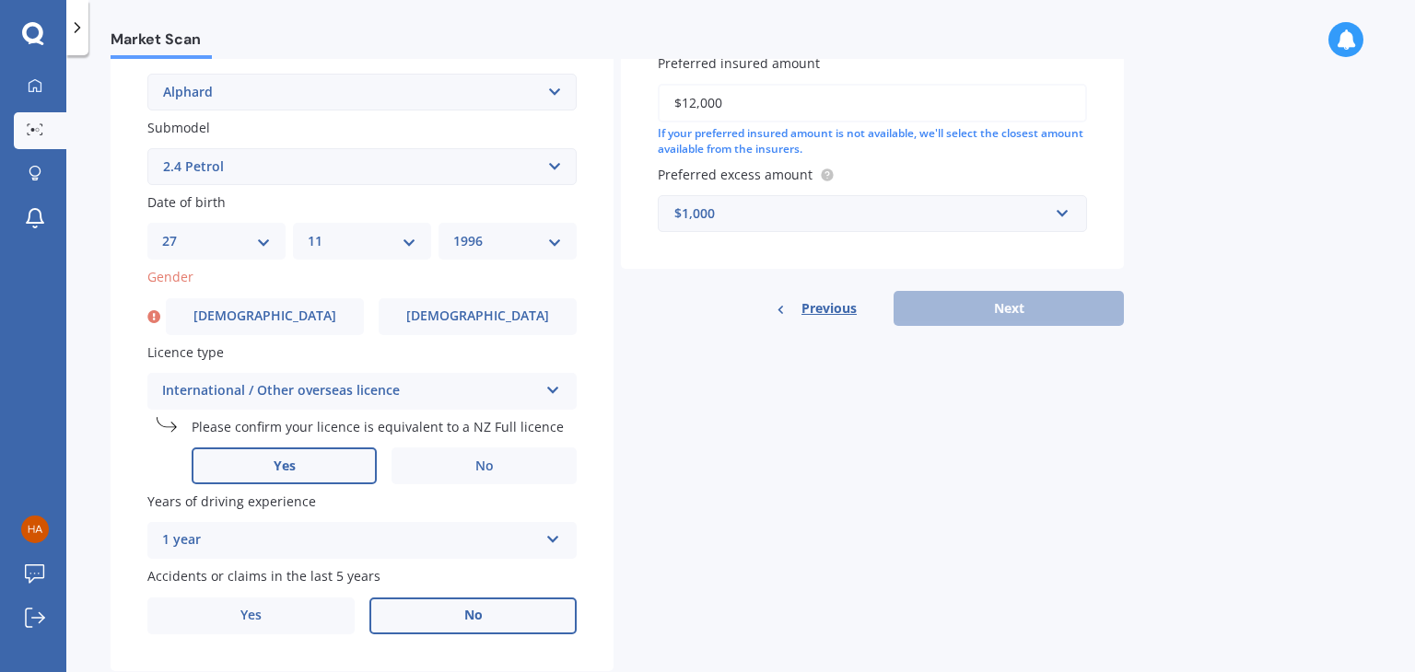
scroll to position [442, 0]
click at [350, 321] on label "[DEMOGRAPHIC_DATA]" at bounding box center [265, 315] width 198 height 37
click at [0, 0] on input "[DEMOGRAPHIC_DATA]" at bounding box center [0, 0] width 0 height 0
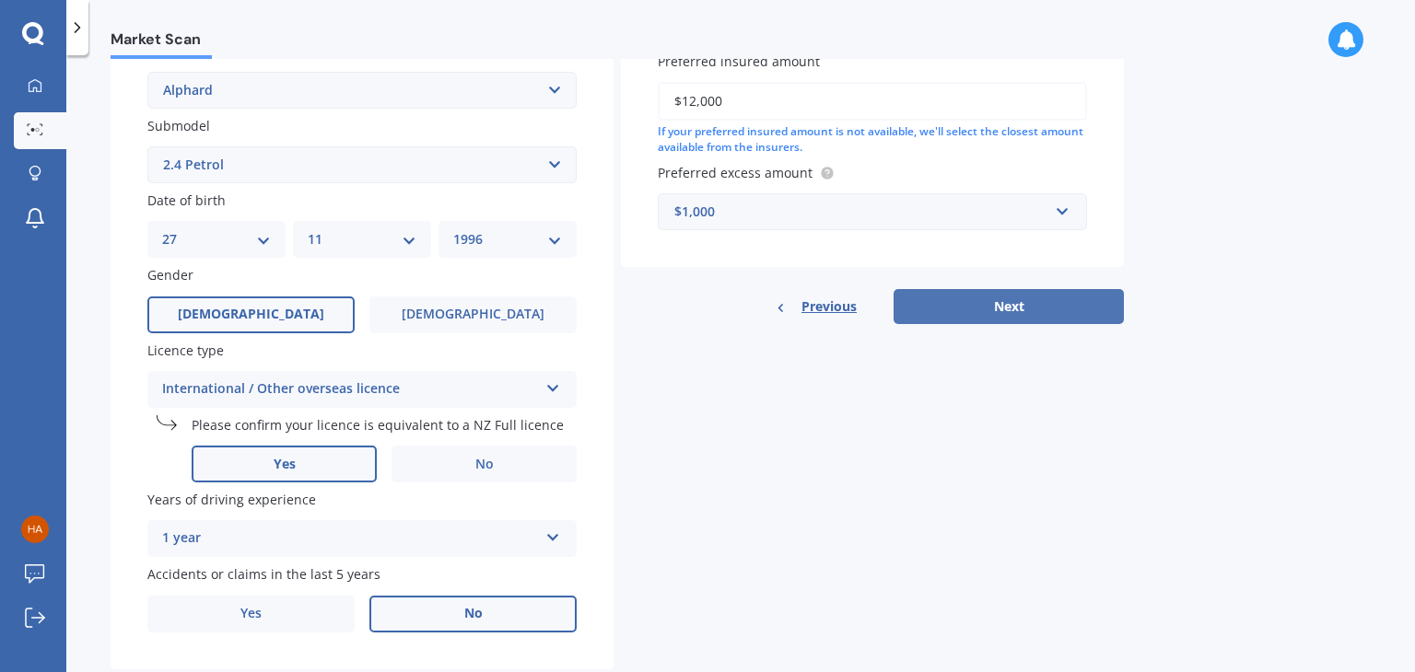
click at [990, 310] on button "Next" at bounding box center [1008, 306] width 230 height 35
select select "27"
select select "11"
select select "1996"
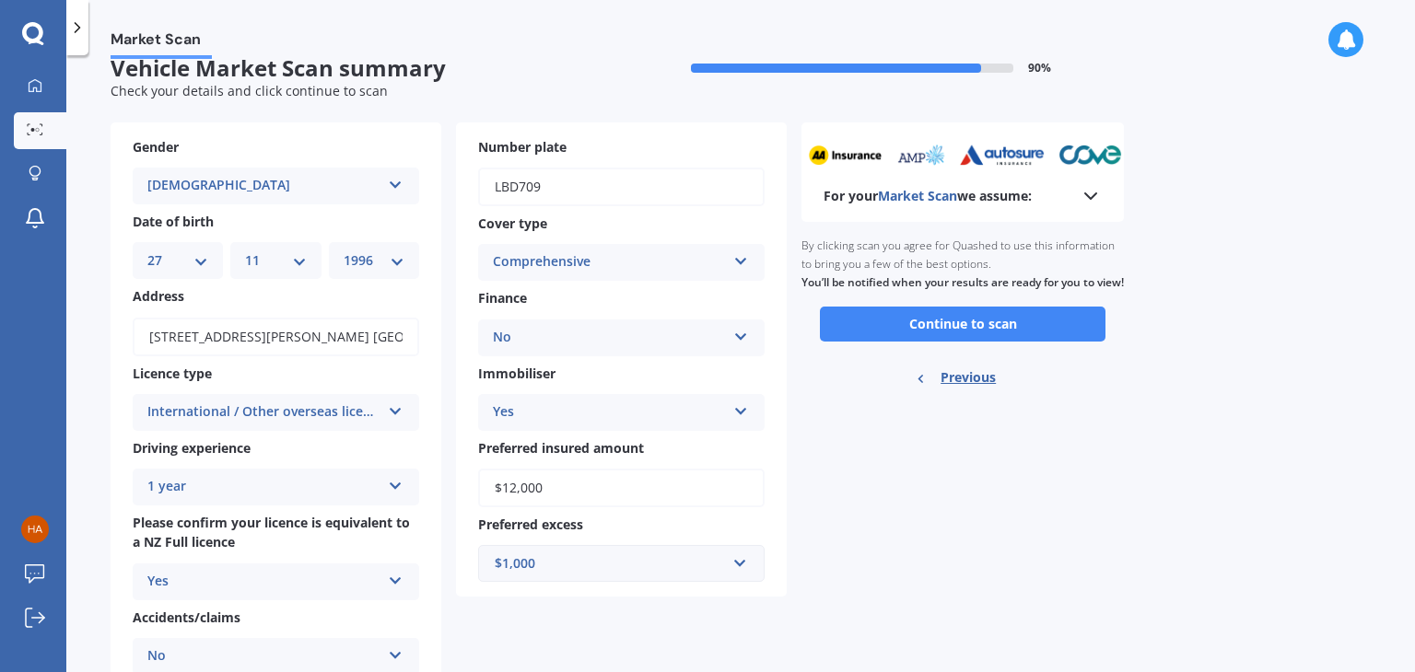
scroll to position [0, 0]
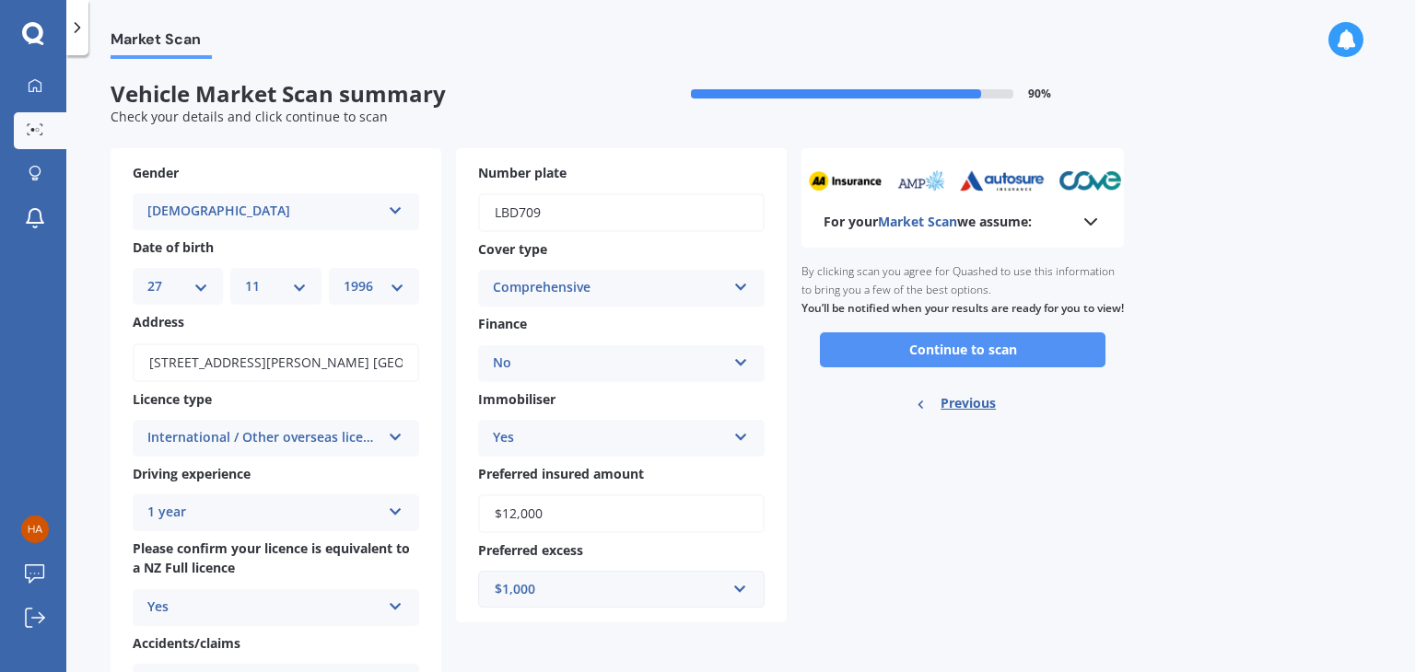
click at [892, 367] on button "Continue to scan" at bounding box center [963, 349] width 286 height 35
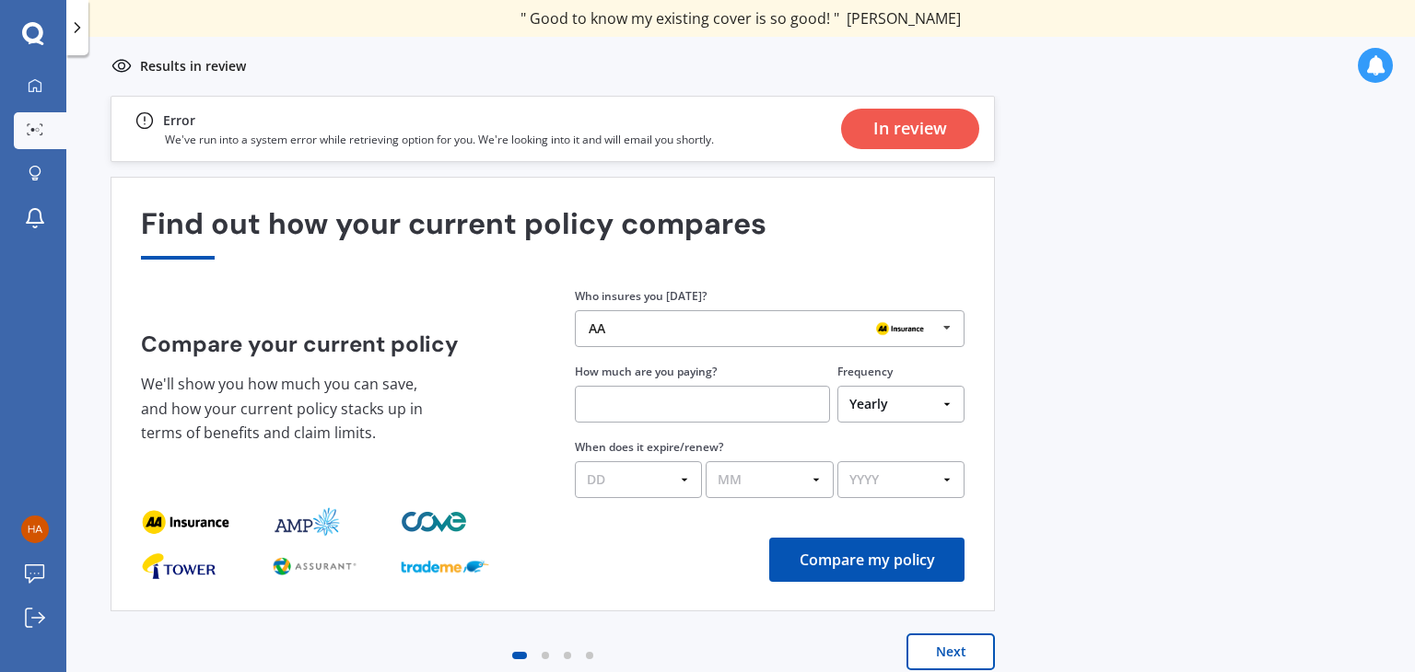
click at [302, 137] on p "We've run into a system error while retrieving option for you. We're looking in…" at bounding box center [439, 140] width 549 height 16
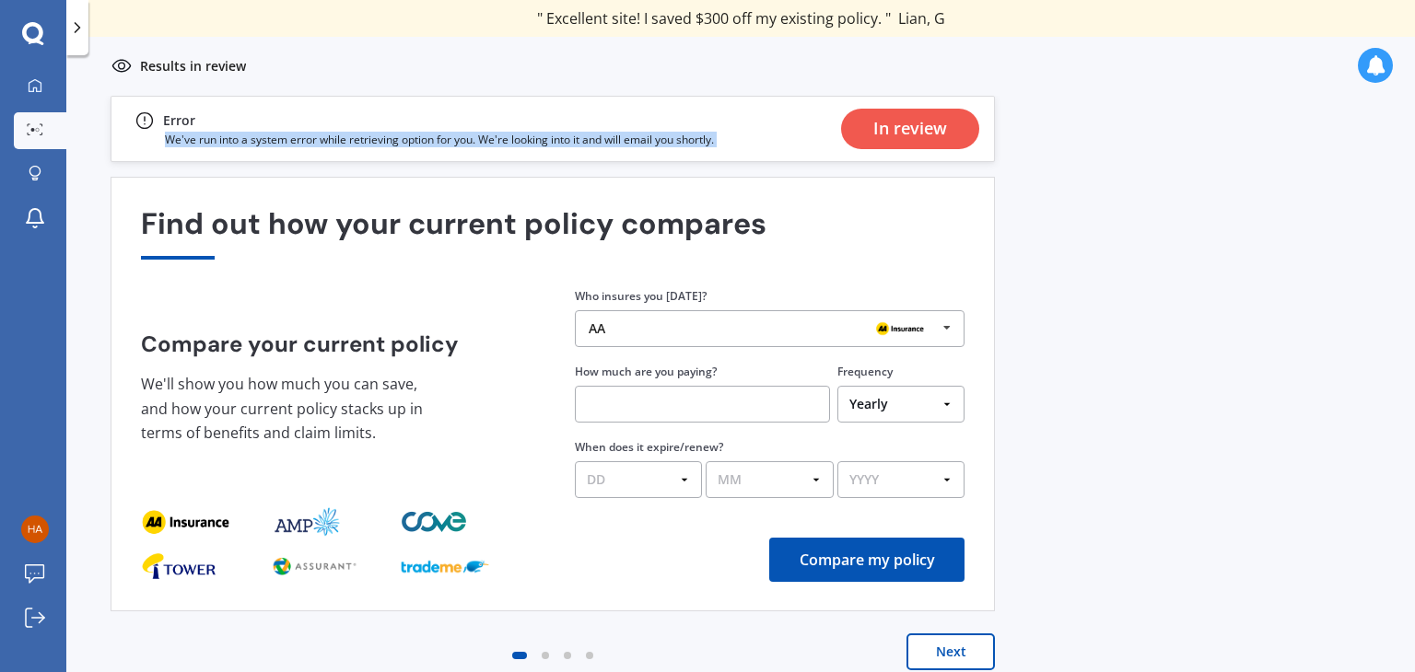
click at [302, 137] on p "We've run into a system error while retrieving option for you. We're looking in…" at bounding box center [439, 140] width 549 height 16
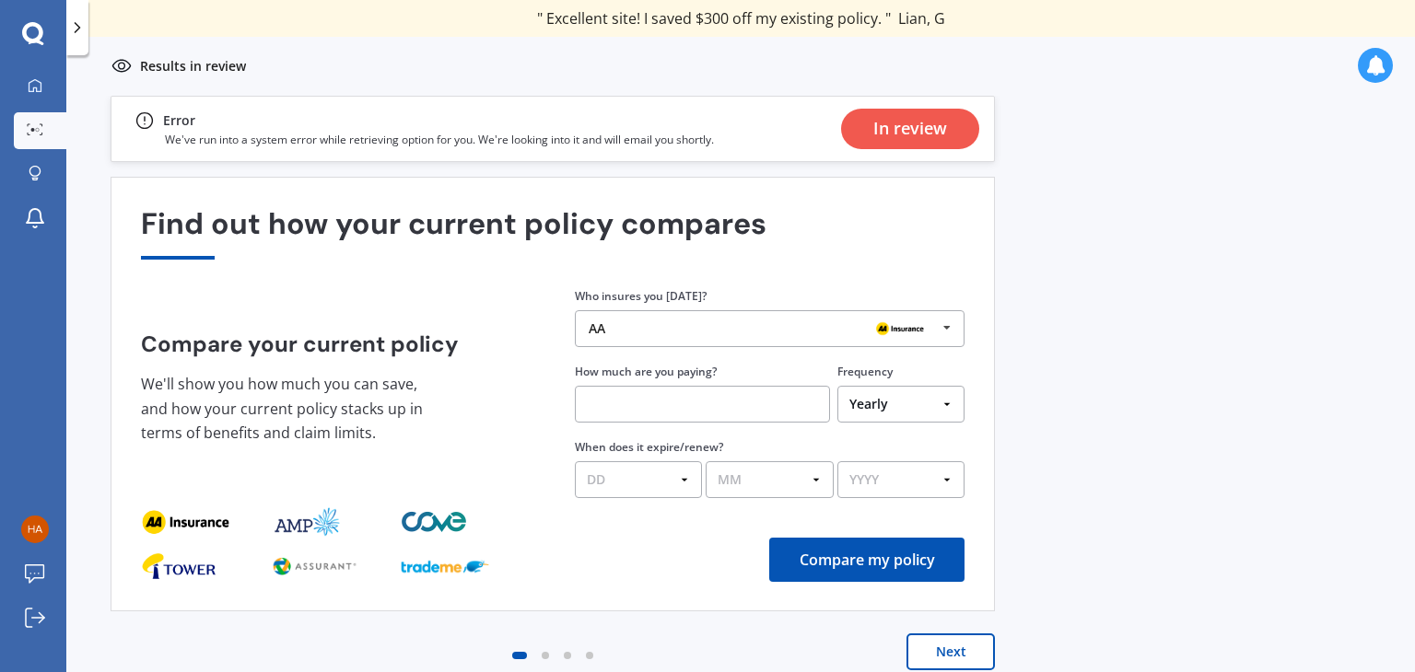
click at [878, 131] on div "In review" at bounding box center [910, 129] width 74 height 41
